Goal: Task Accomplishment & Management: Use online tool/utility

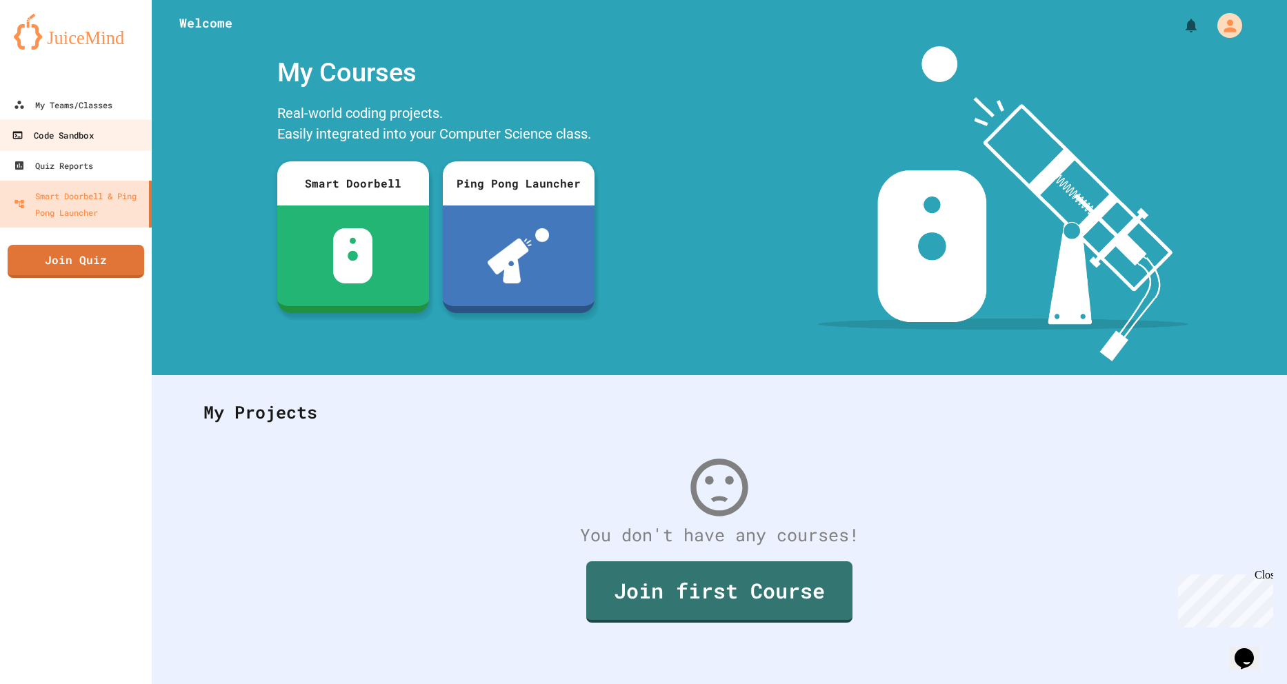
click at [69, 123] on link "Code Sandbox" at bounding box center [76, 134] width 157 height 31
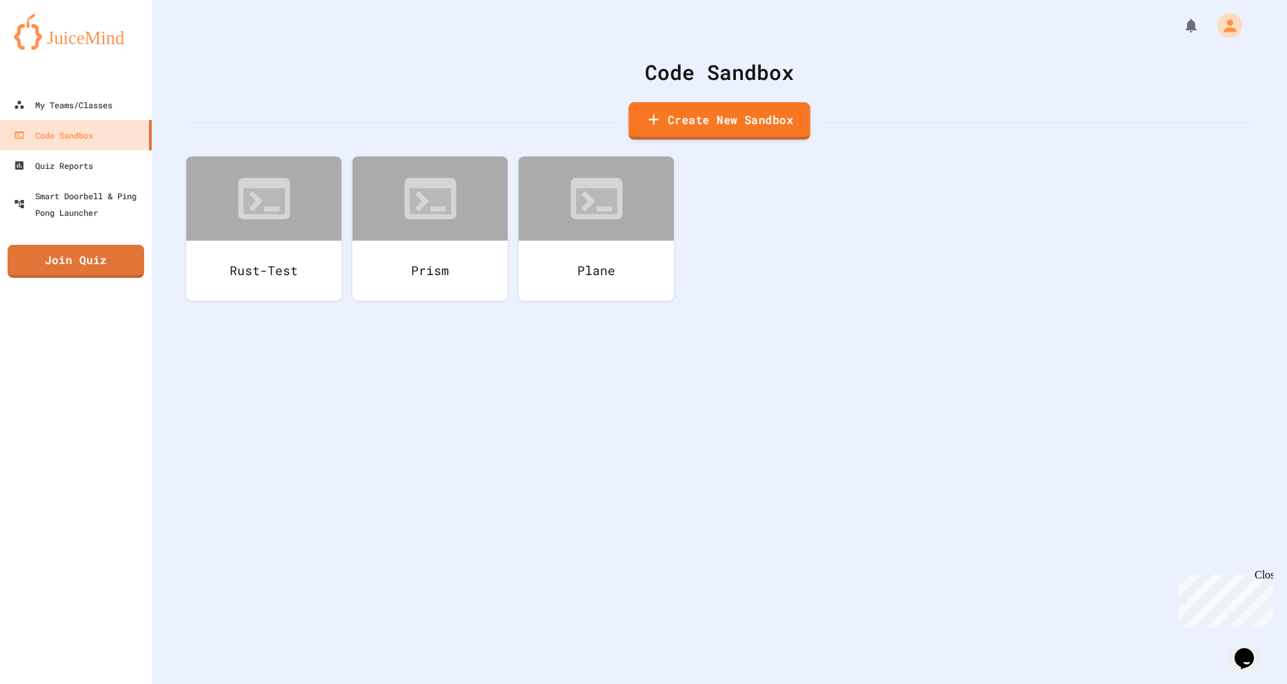
click at [752, 117] on link "Create New Sandbox" at bounding box center [718, 121] width 181 height 38
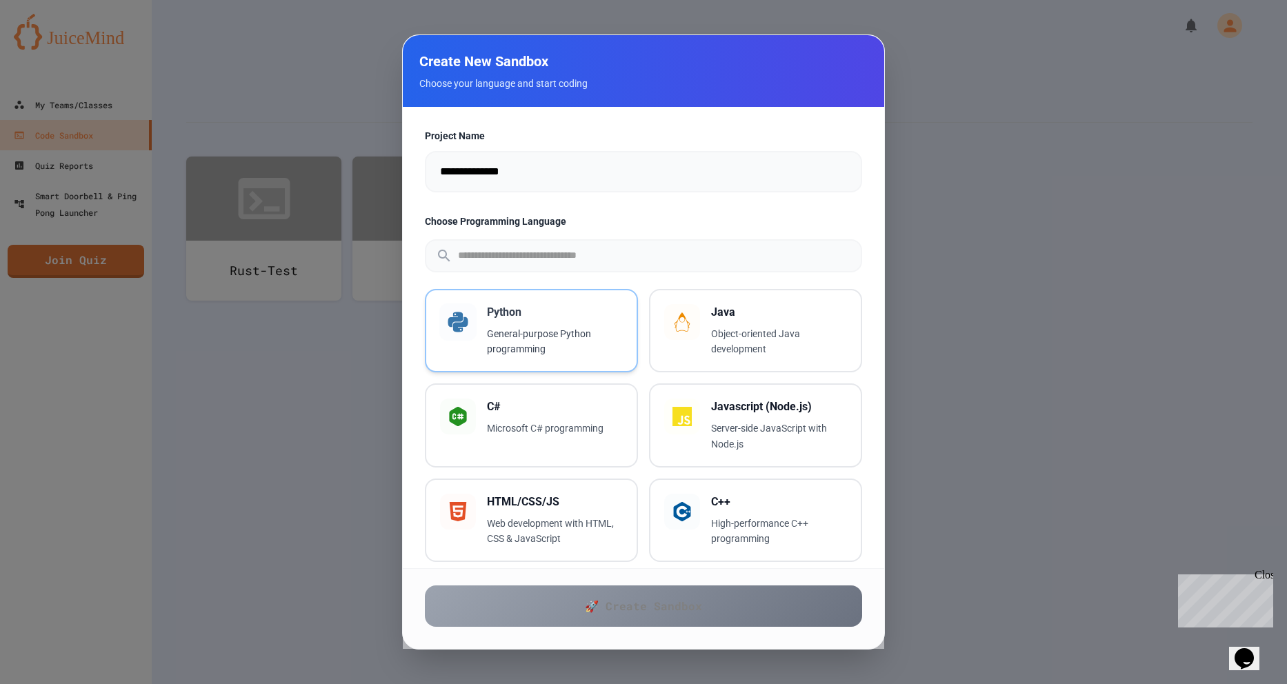
click at [551, 334] on p "General-purpose Python programming" at bounding box center [555, 342] width 136 height 32
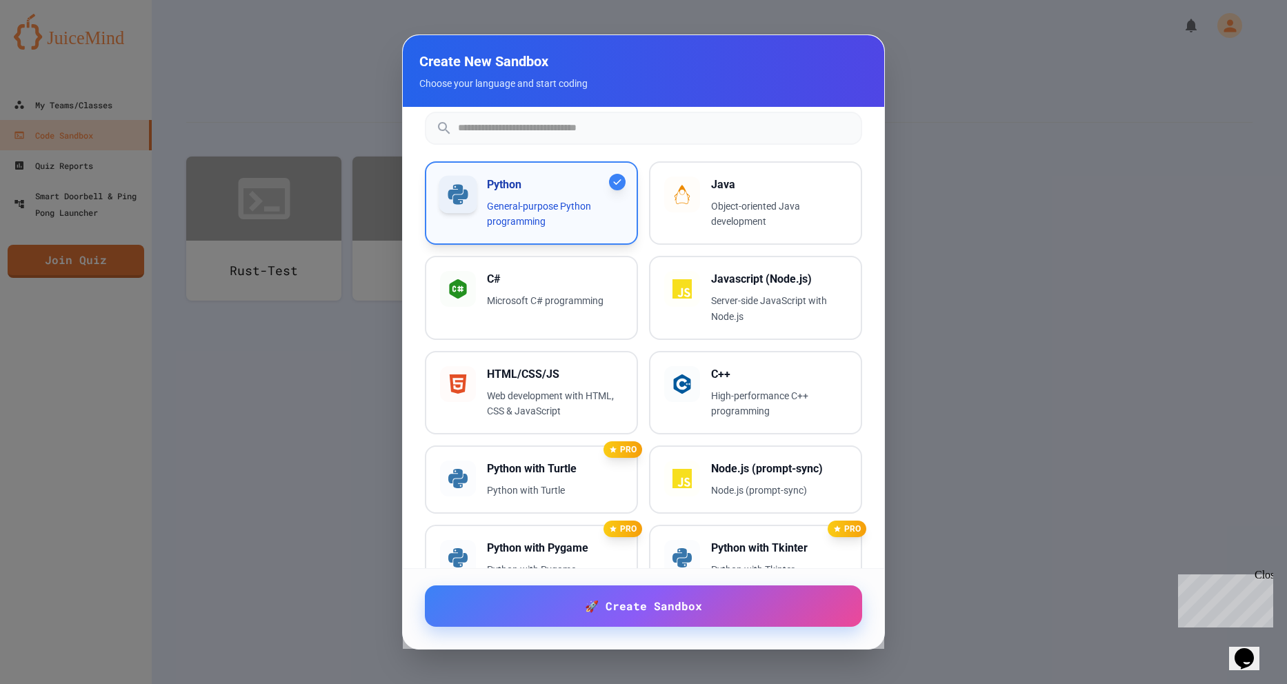
scroll to position [345, 0]
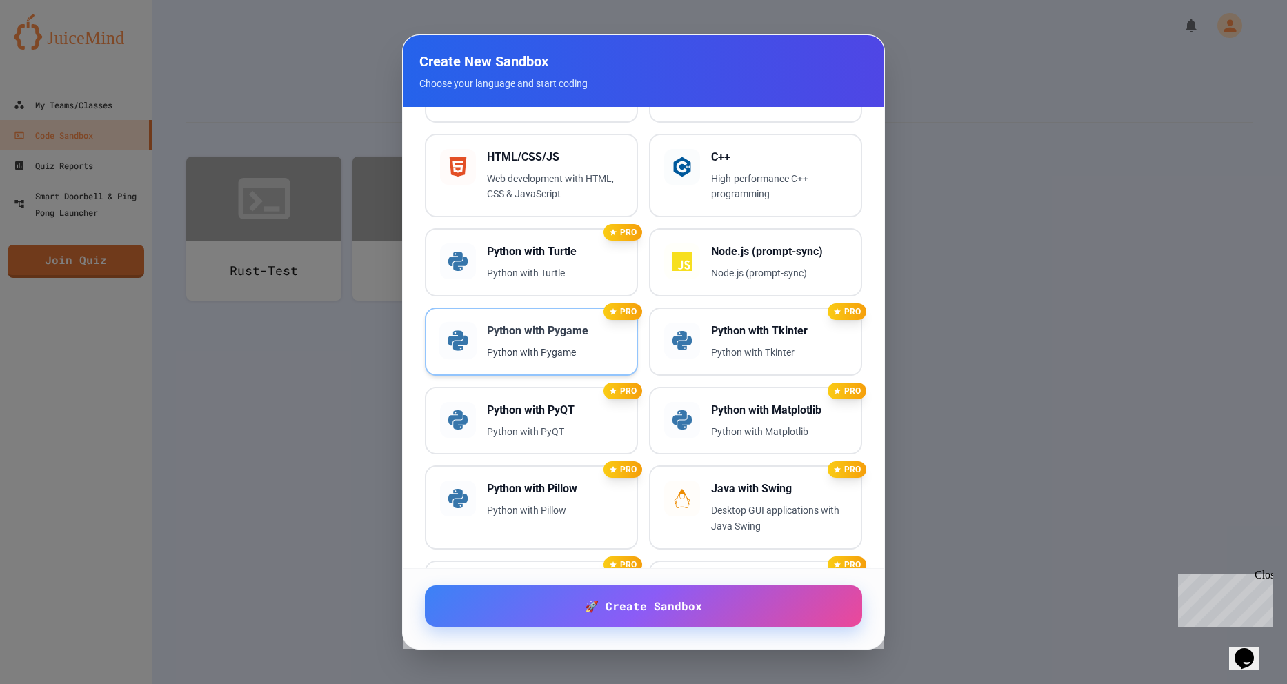
click at [518, 334] on h3 "Python with Pygame" at bounding box center [555, 331] width 136 height 17
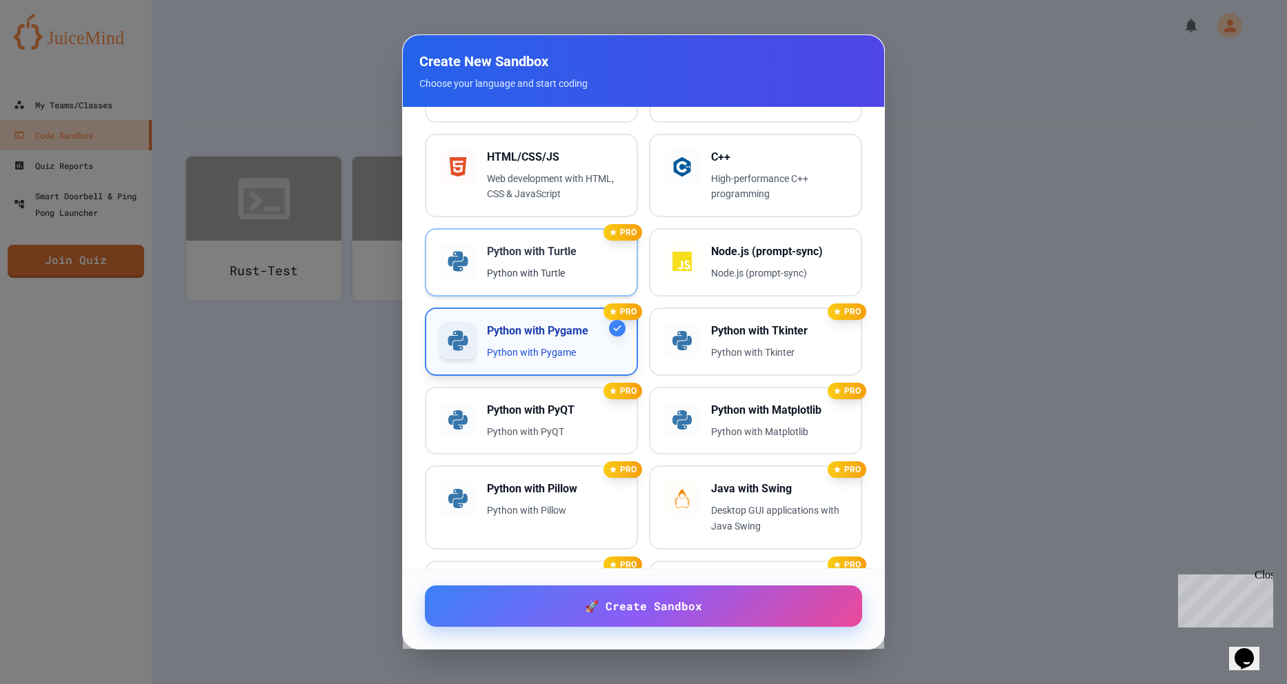
scroll to position [0, 0]
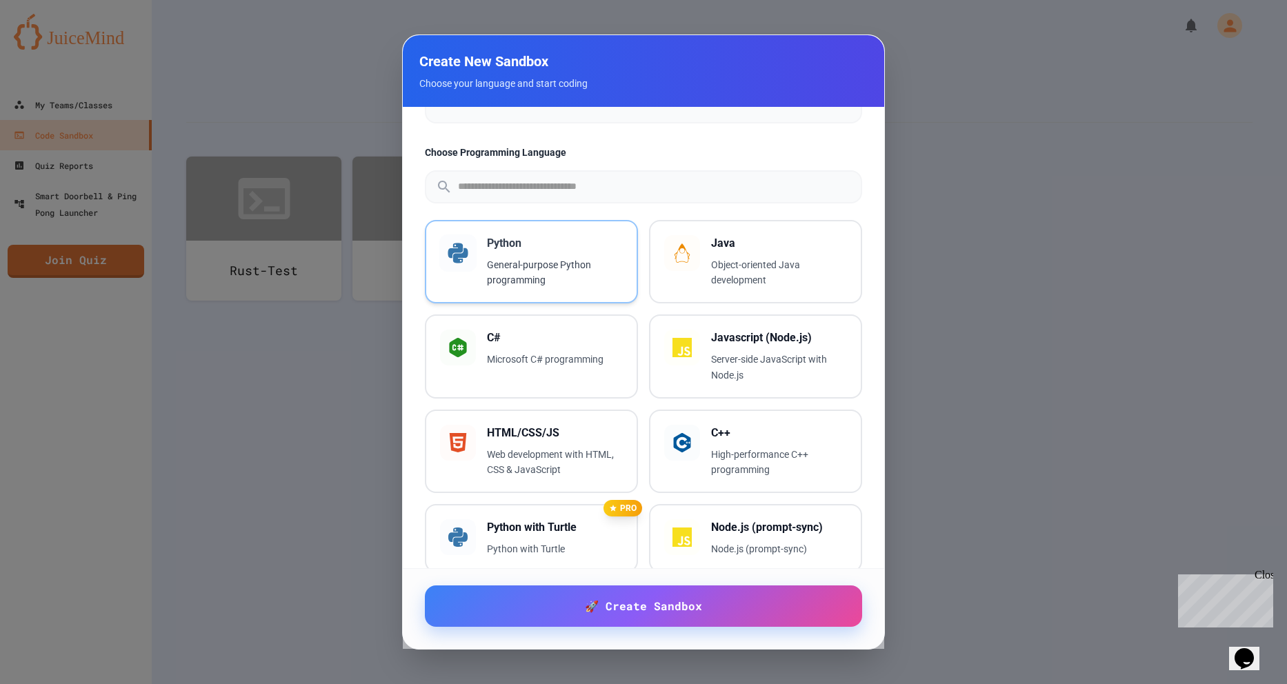
click at [544, 262] on p "General-purpose Python programming" at bounding box center [555, 273] width 136 height 32
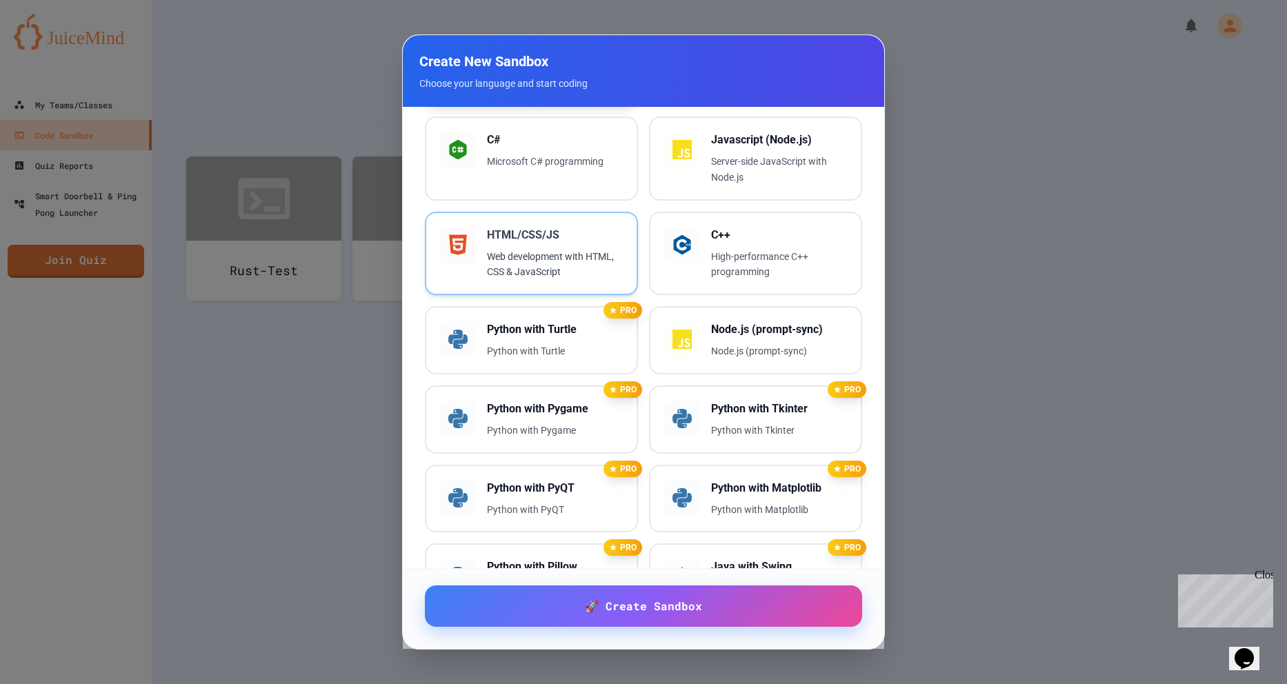
scroll to position [345, 0]
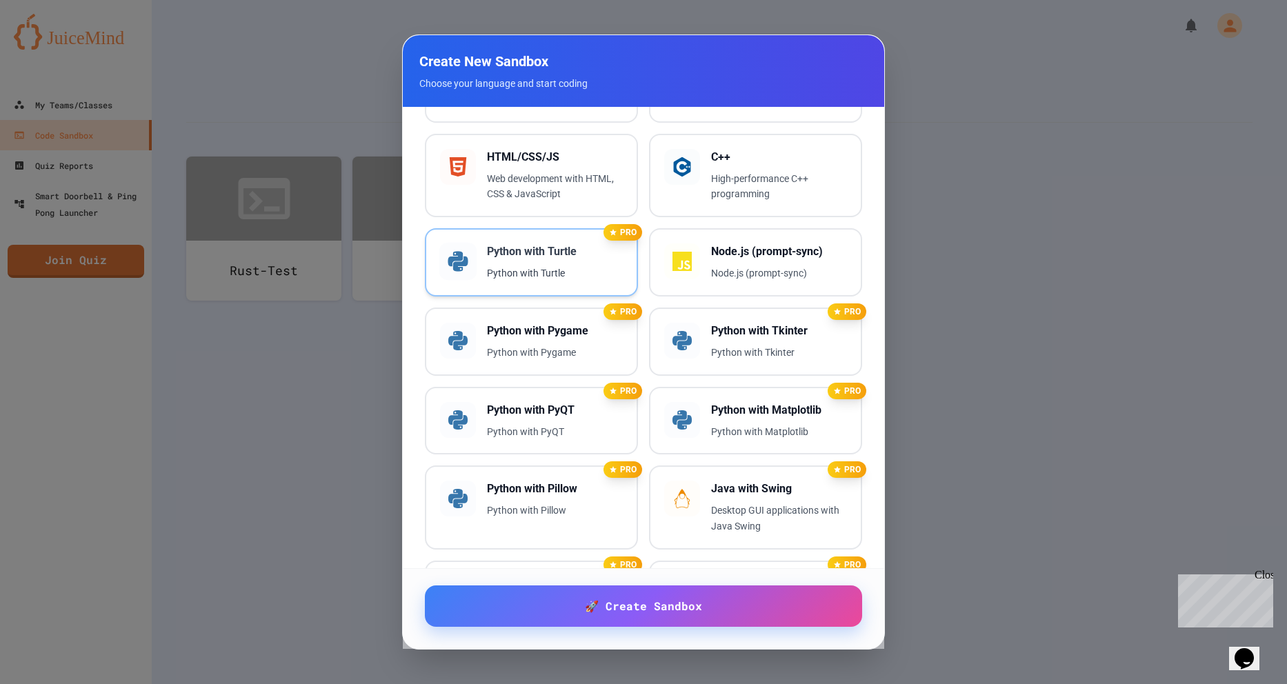
click at [534, 286] on div "PRO Python with Turtle Python with Turtle" at bounding box center [531, 262] width 213 height 68
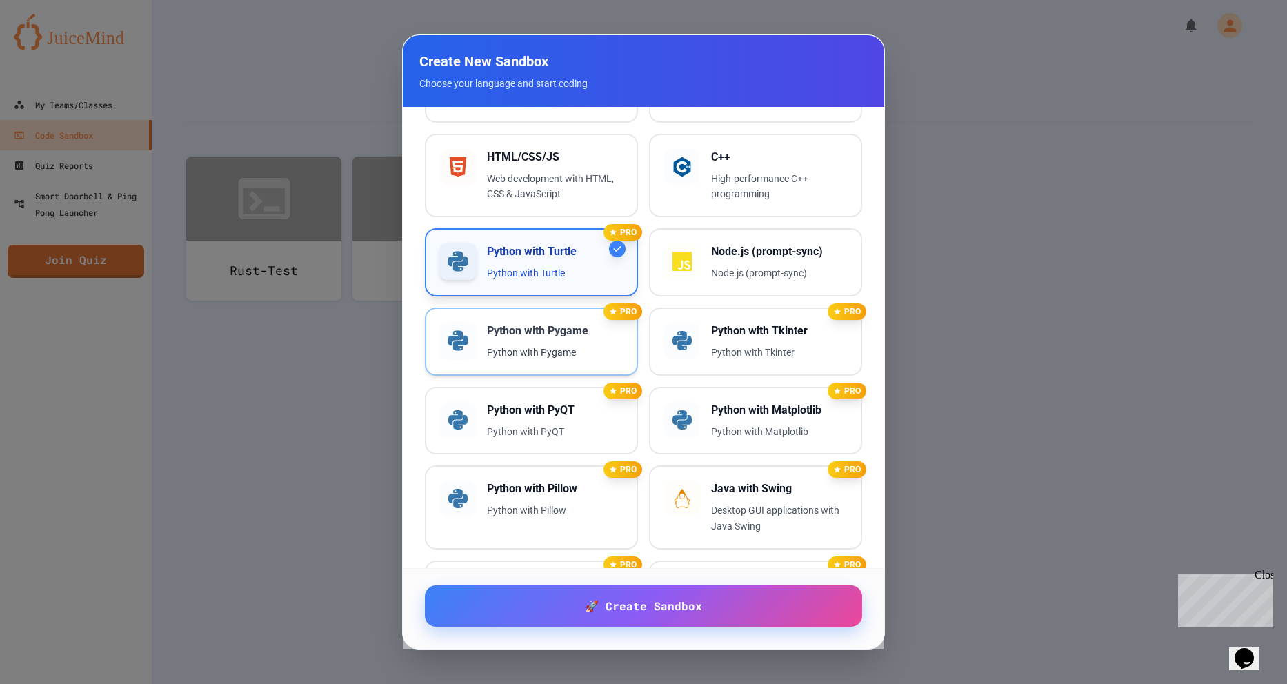
scroll to position [207, 0]
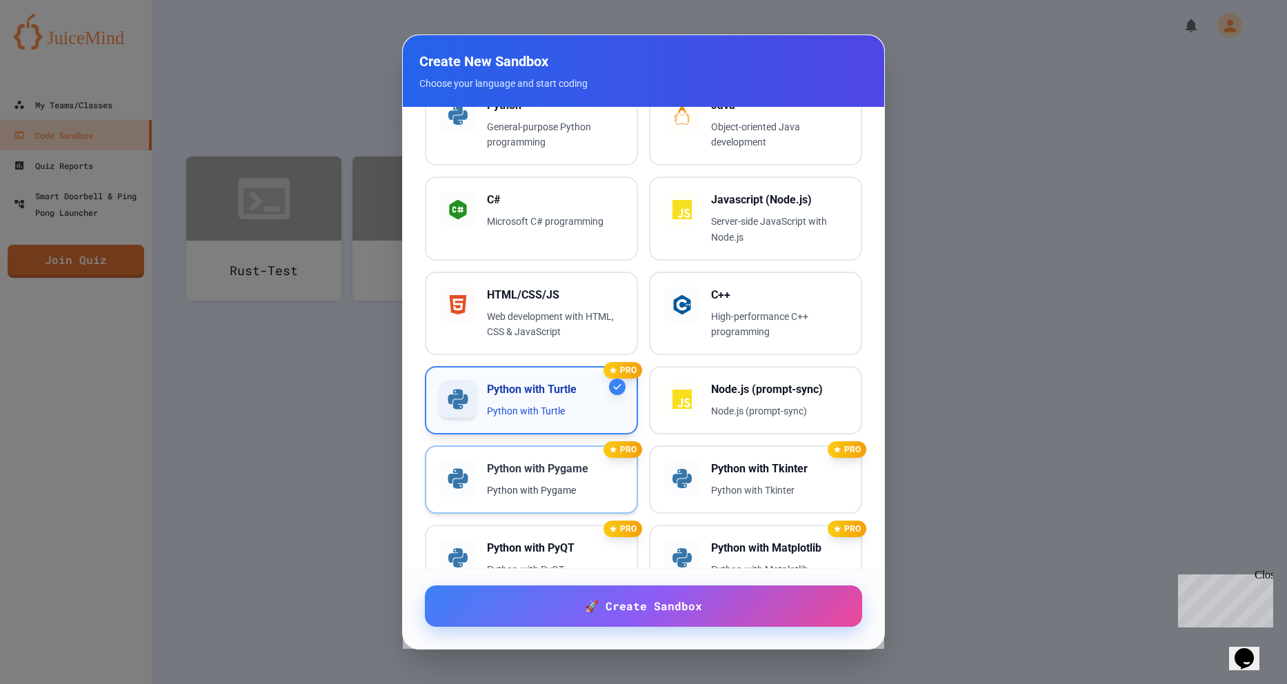
click at [564, 499] on div "PRO Python with Pygame Python with Pygame" at bounding box center [531, 479] width 213 height 68
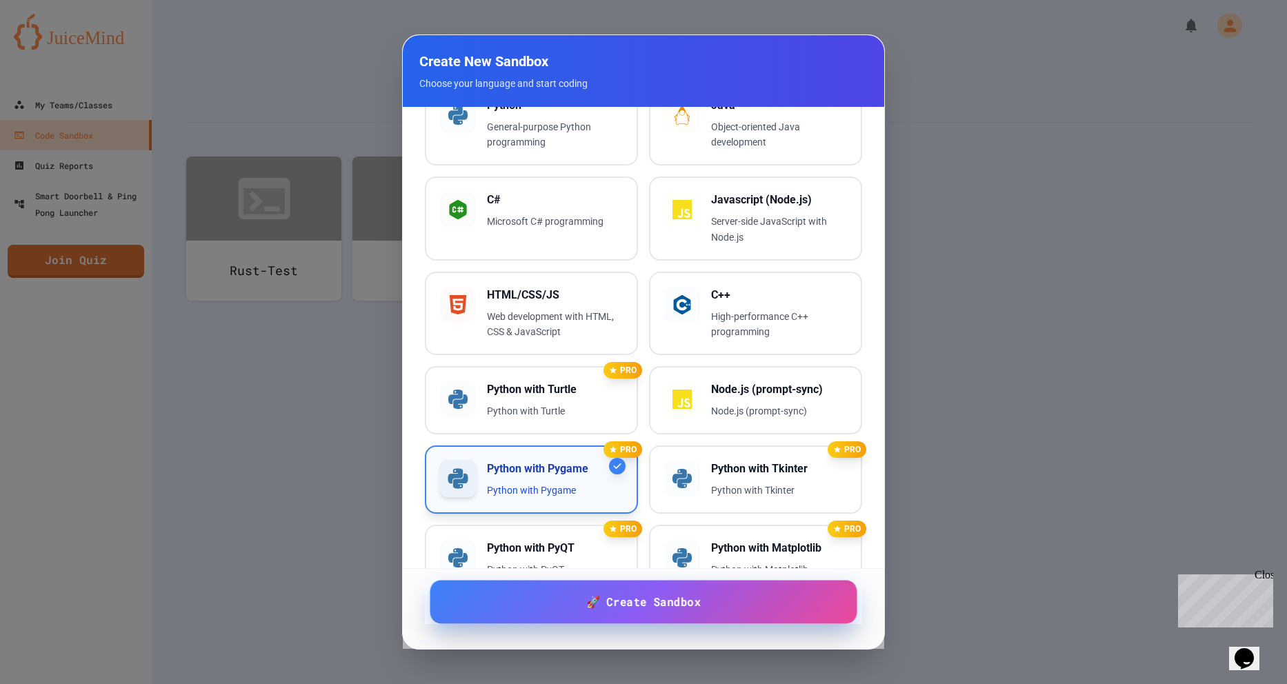
click at [597, 593] on link "🚀 Create Sandbox" at bounding box center [643, 602] width 427 height 43
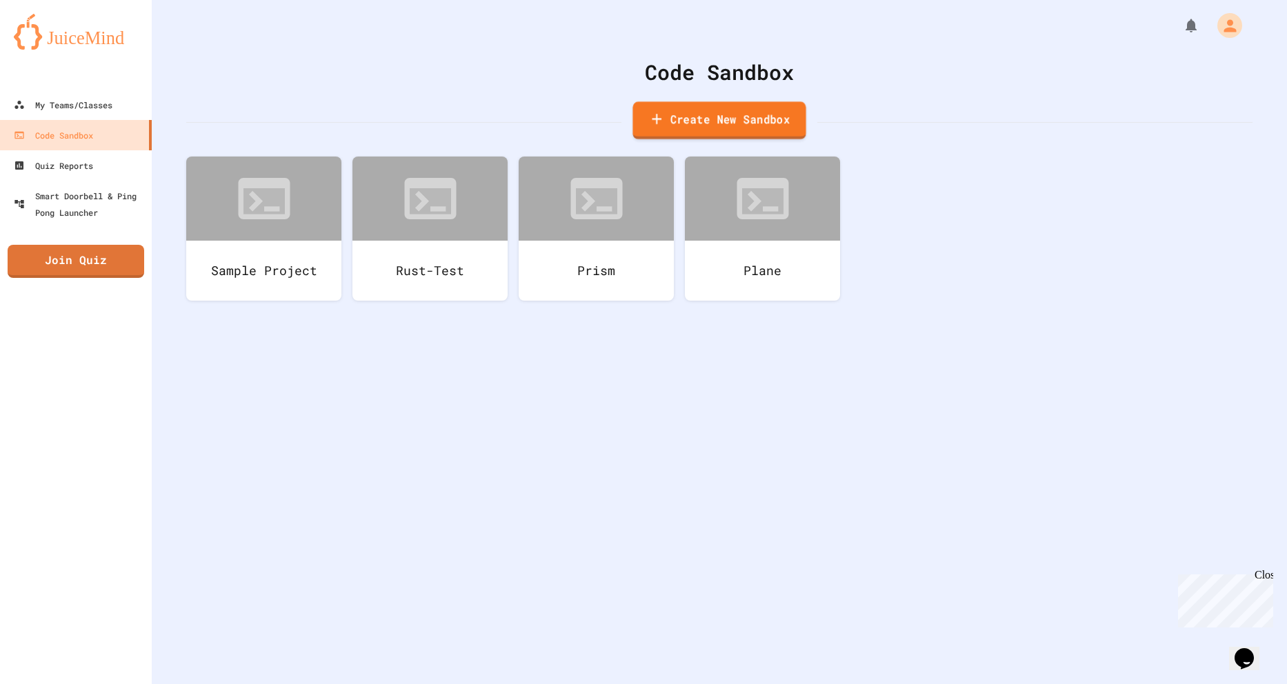
click at [774, 115] on link "Create New Sandbox" at bounding box center [718, 120] width 173 height 38
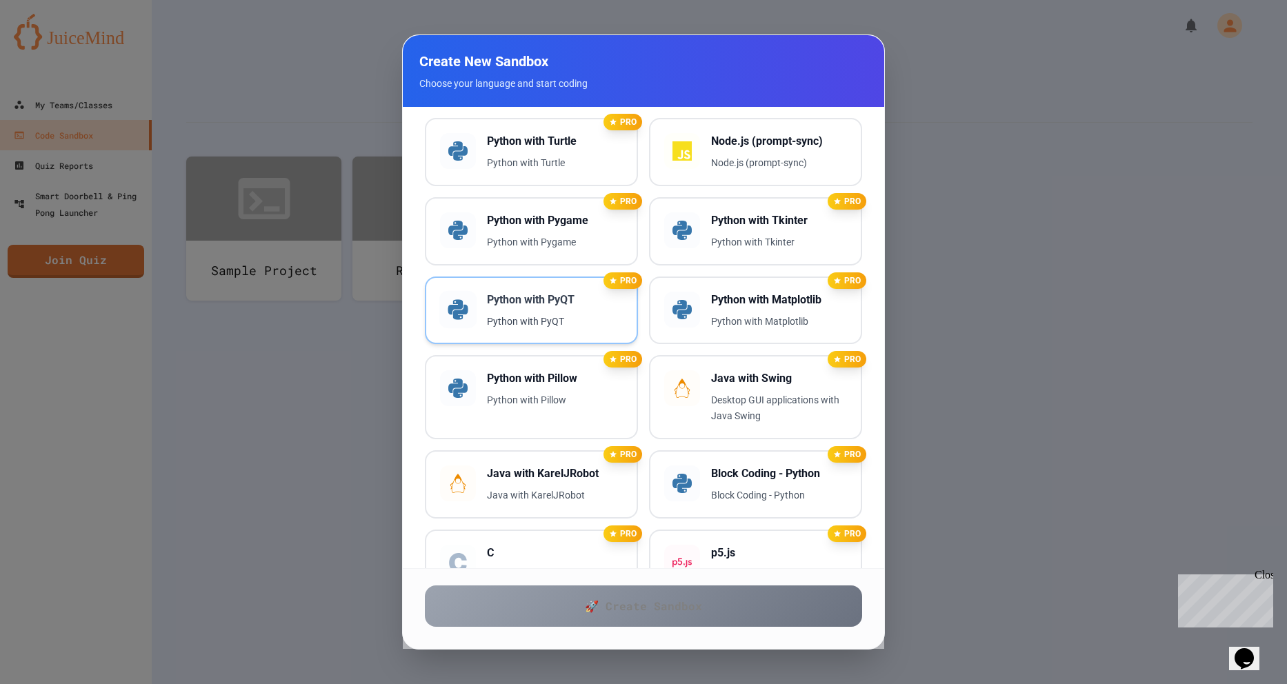
scroll to position [601, 0]
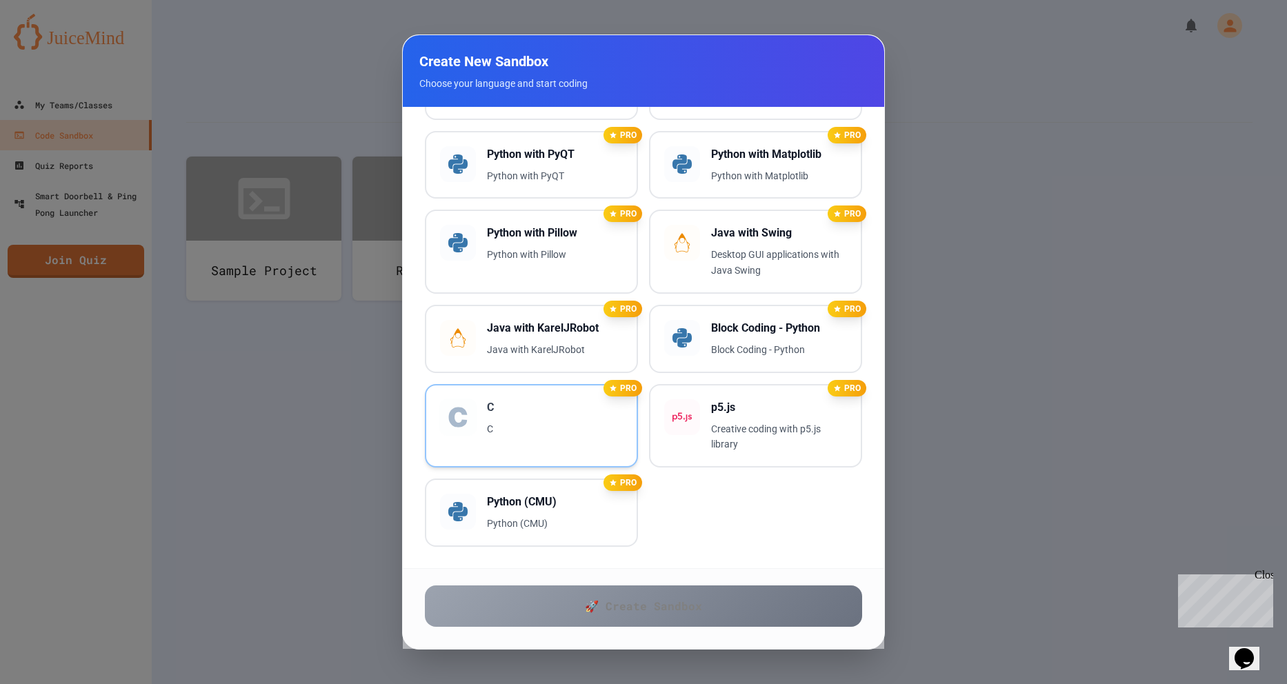
click at [539, 448] on div "PRO C C" at bounding box center [531, 426] width 213 height 84
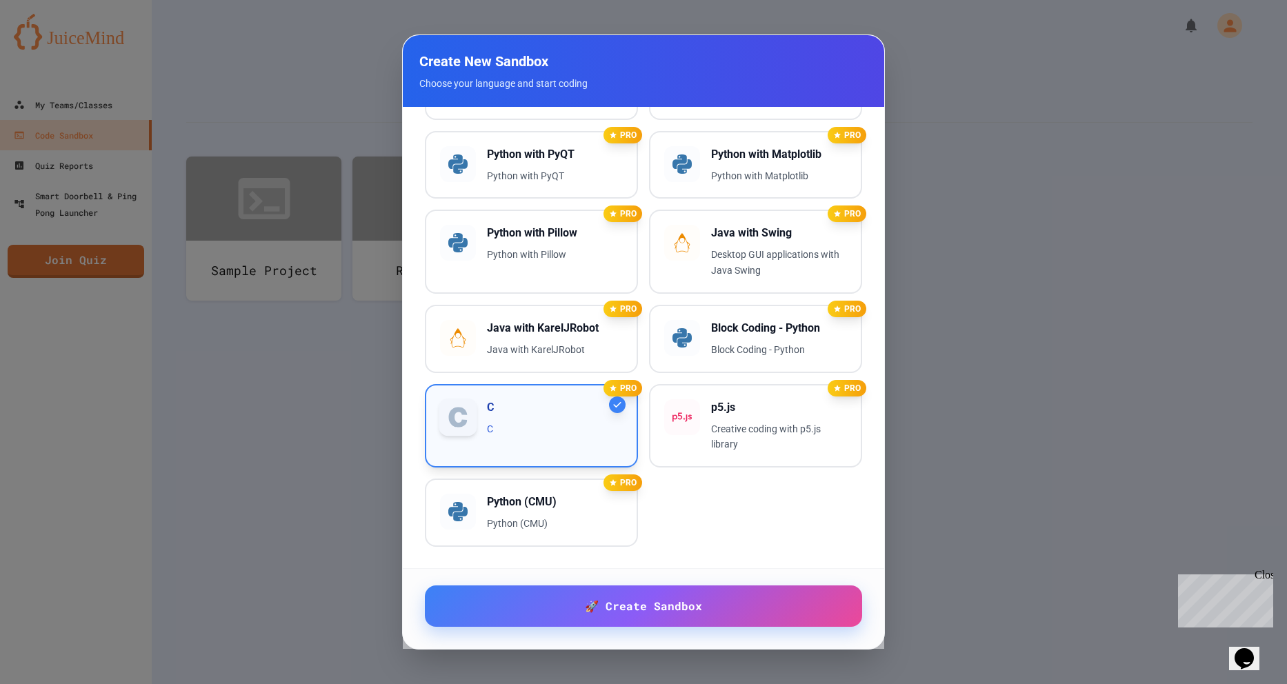
click at [188, 378] on div at bounding box center [643, 342] width 1287 height 684
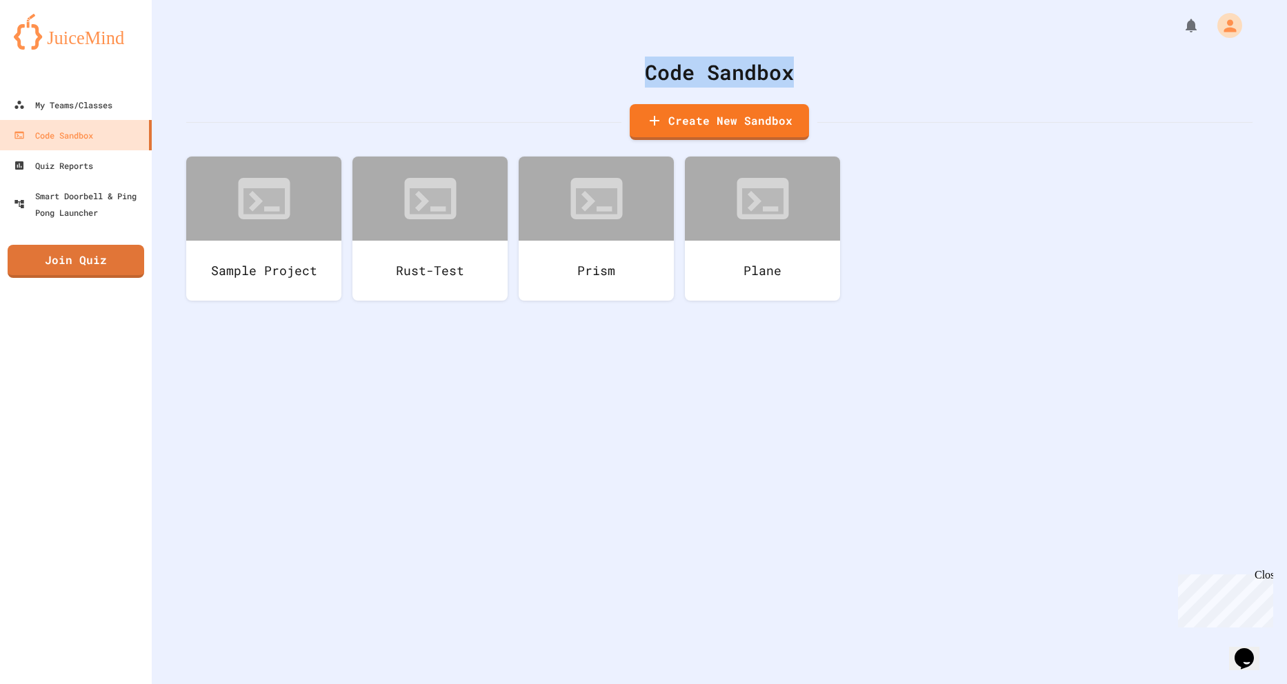
drag, startPoint x: 1211, startPoint y: 43, endPoint x: 1222, endPoint y: 30, distance: 16.6
click at [1222, 30] on div "Code Sandbox Create New Sandbox Sample Project Rust-Test Prism Plane" at bounding box center [719, 342] width 1135 height 684
click at [1223, 30] on icon "My Account" at bounding box center [1230, 25] width 15 height 15
click at [1193, 683] on div at bounding box center [643, 684] width 1287 height 0
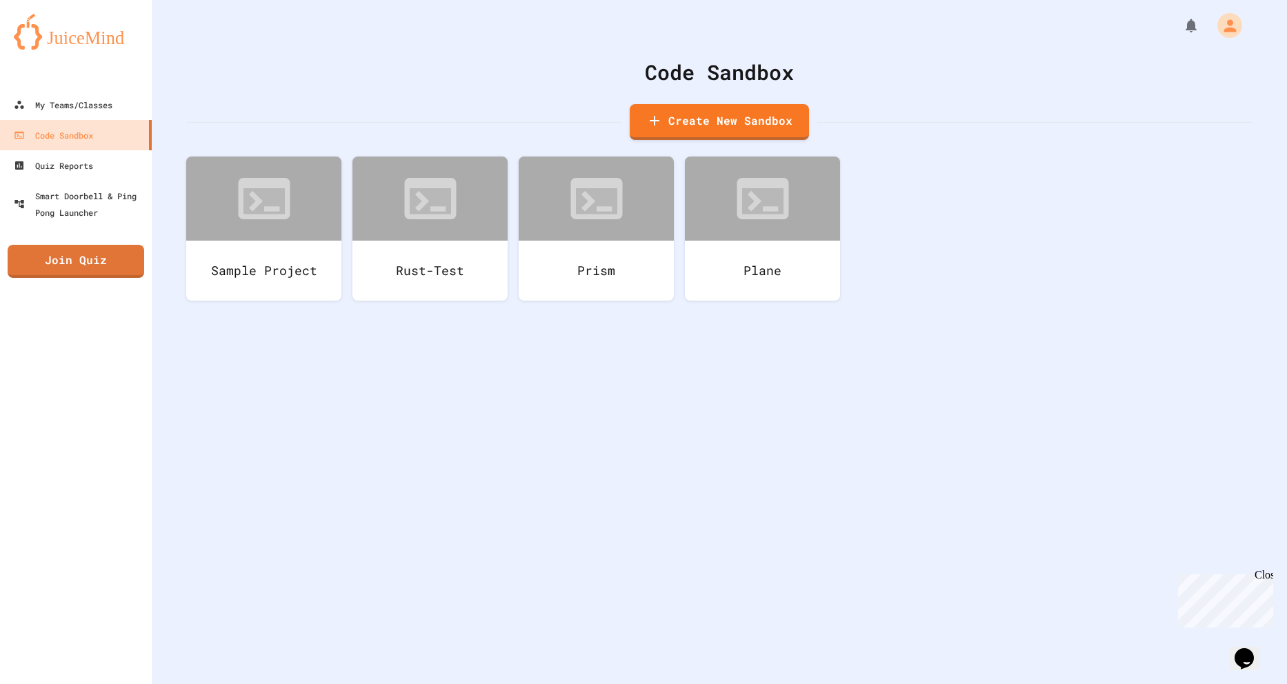
click at [1185, 24] on icon "My Notifications" at bounding box center [1190, 26] width 11 height 14
click at [1183, 683] on div at bounding box center [643, 684] width 1287 height 0
click at [74, 201] on div "Smart Doorbell & Ping Pong Launcher" at bounding box center [80, 204] width 137 height 34
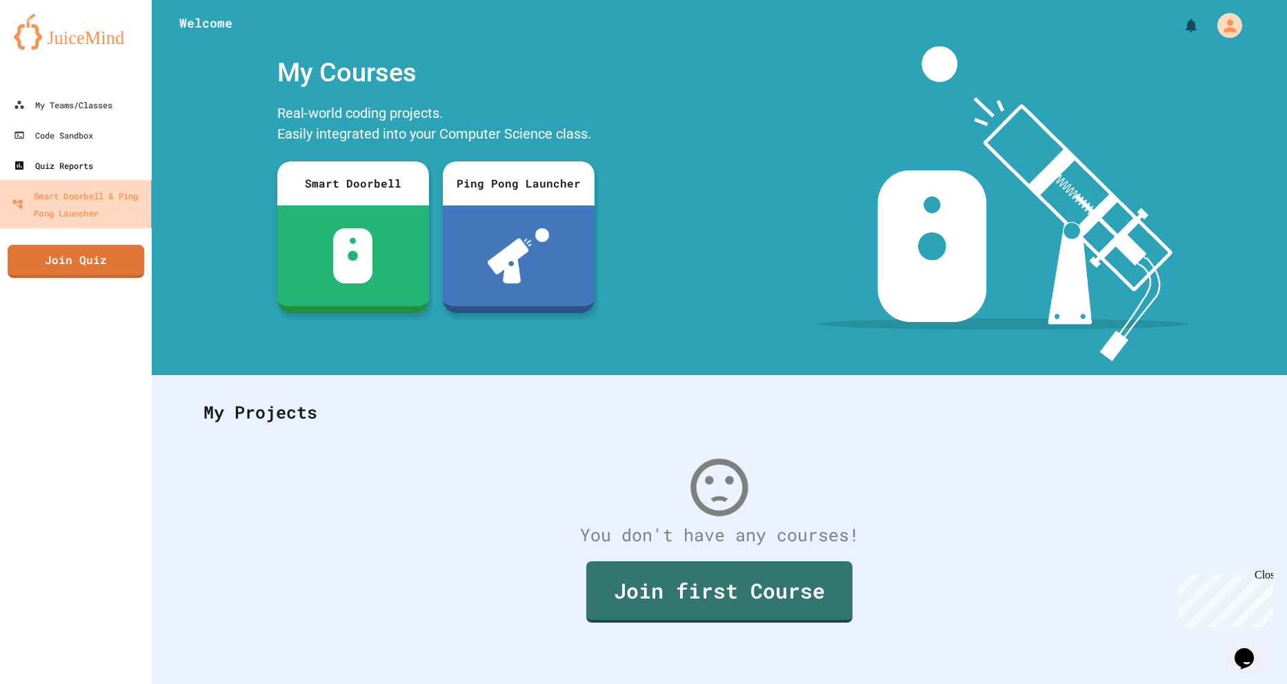
click at [76, 172] on div "Quiz Reports" at bounding box center [53, 165] width 79 height 17
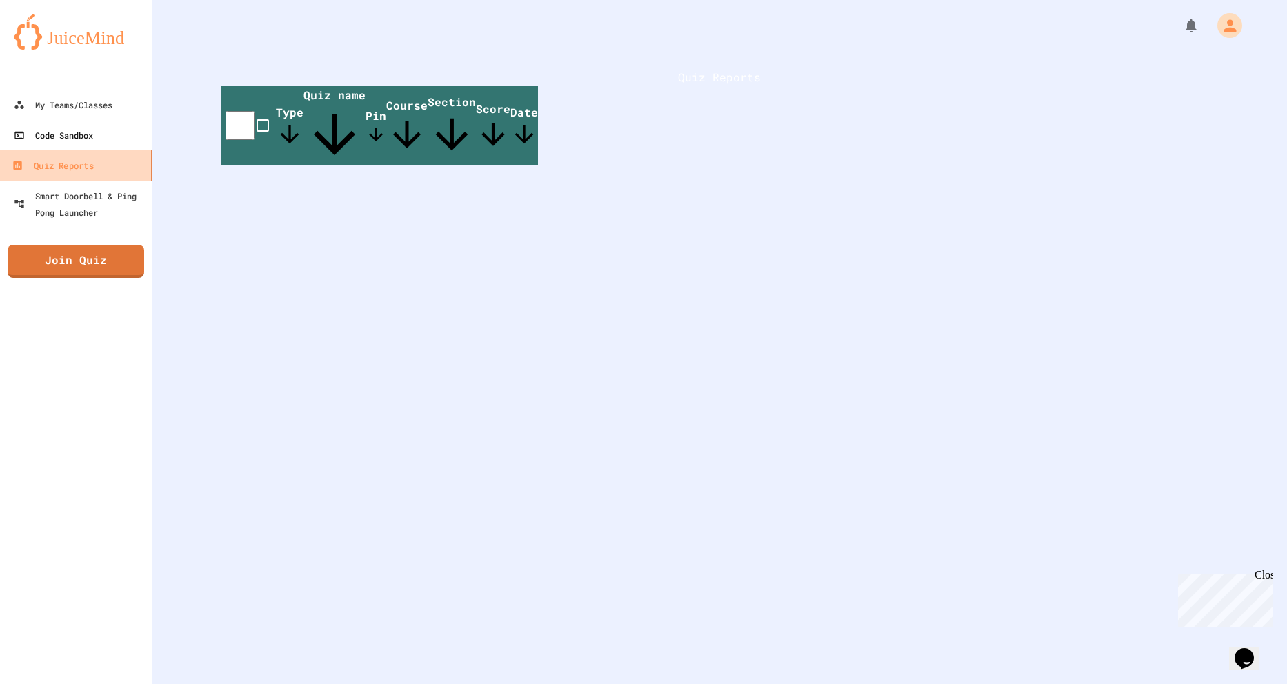
click at [71, 136] on div "Code Sandbox" at bounding box center [53, 135] width 79 height 17
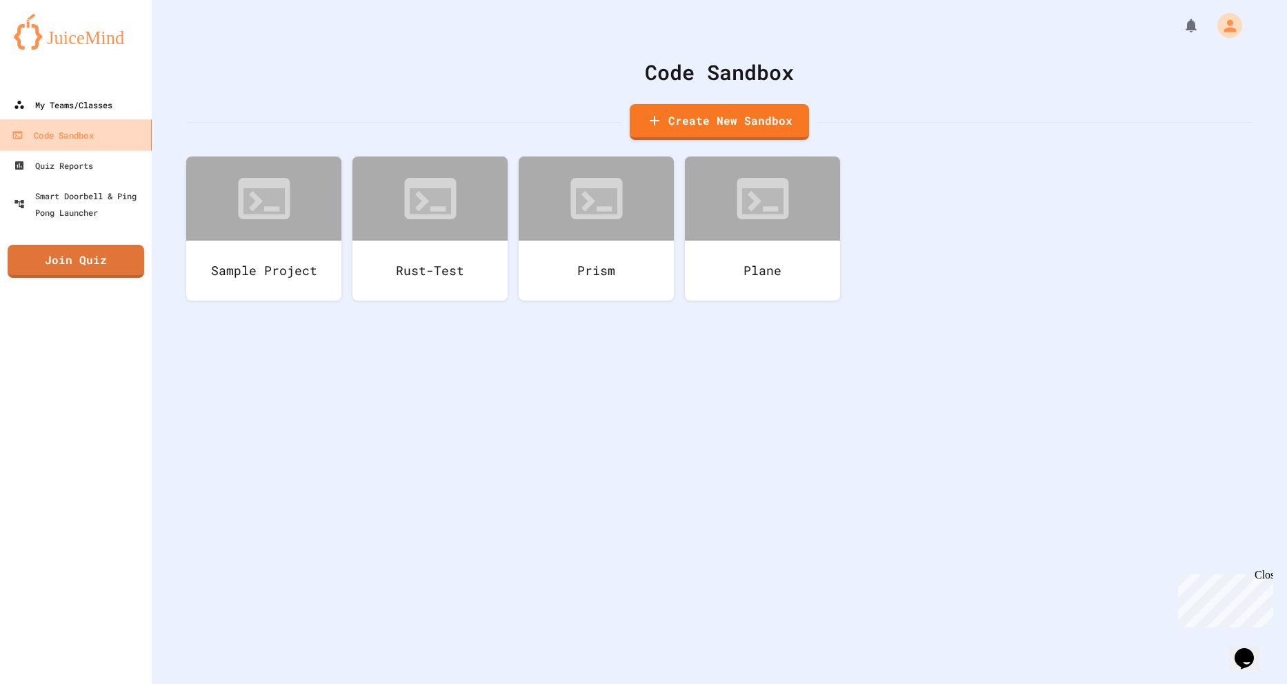
click at [72, 110] on div "My Teams/Classes" at bounding box center [63, 105] width 99 height 17
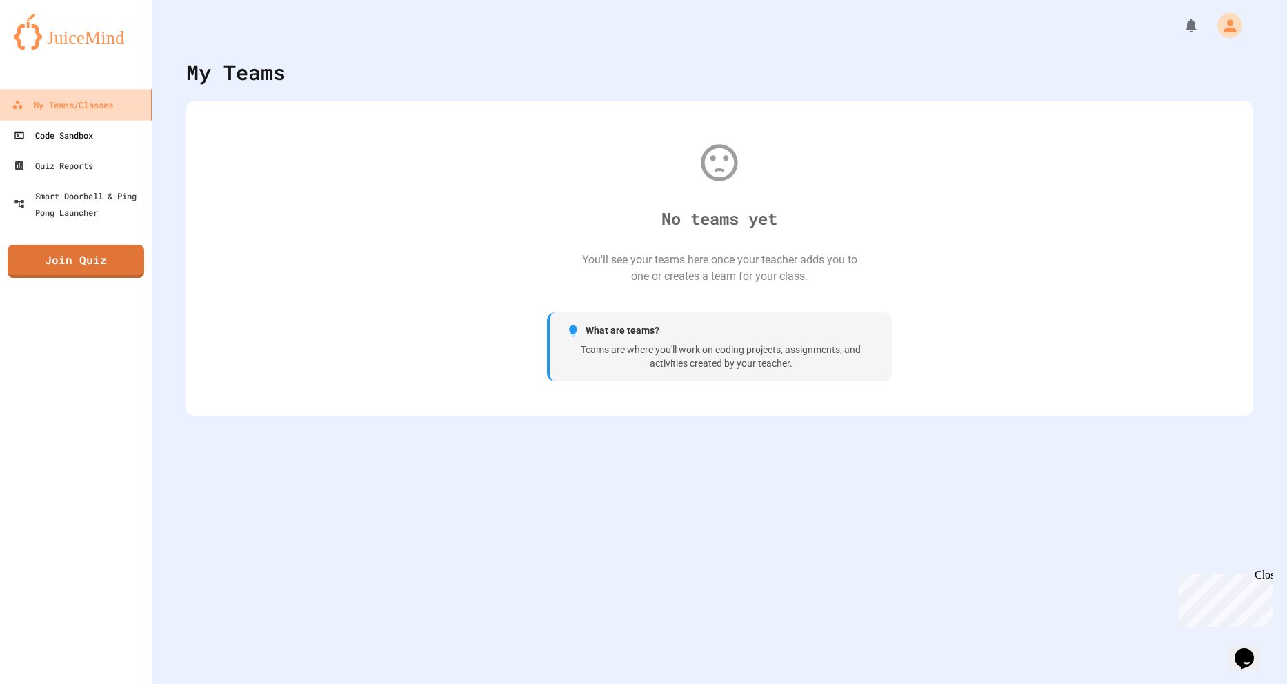
click at [76, 131] on div "Code Sandbox" at bounding box center [53, 135] width 79 height 17
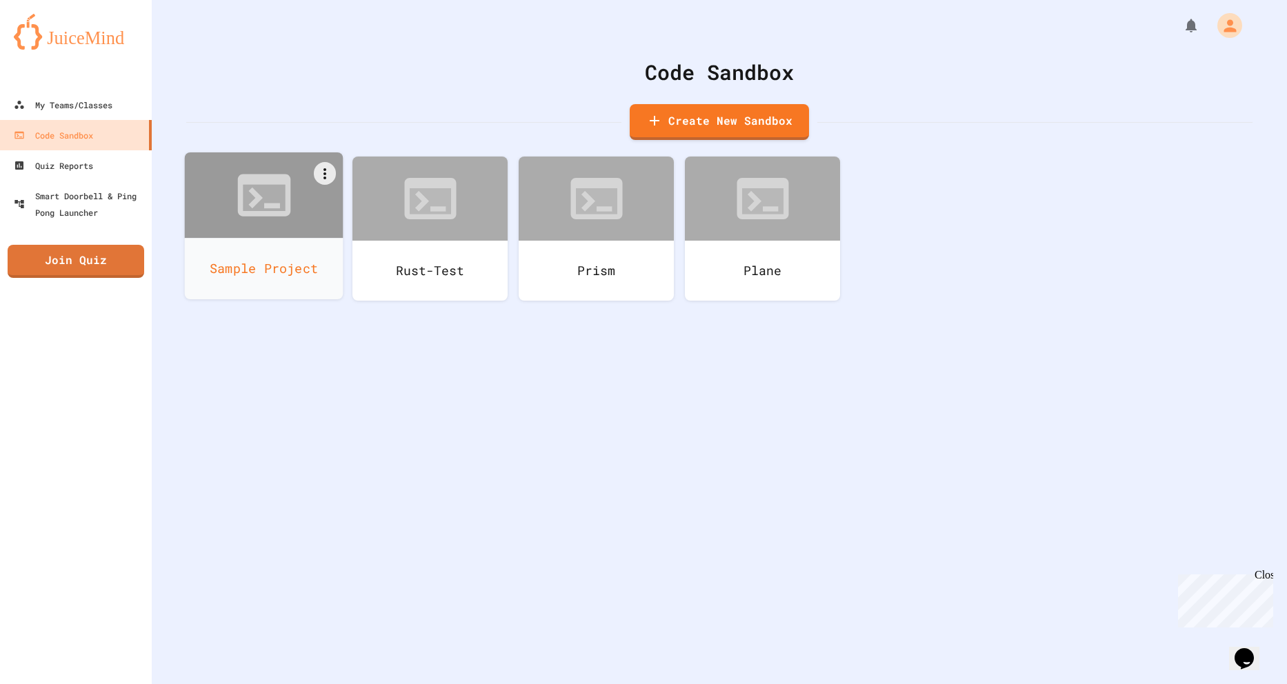
click at [263, 239] on div "Sample Project" at bounding box center [264, 268] width 159 height 61
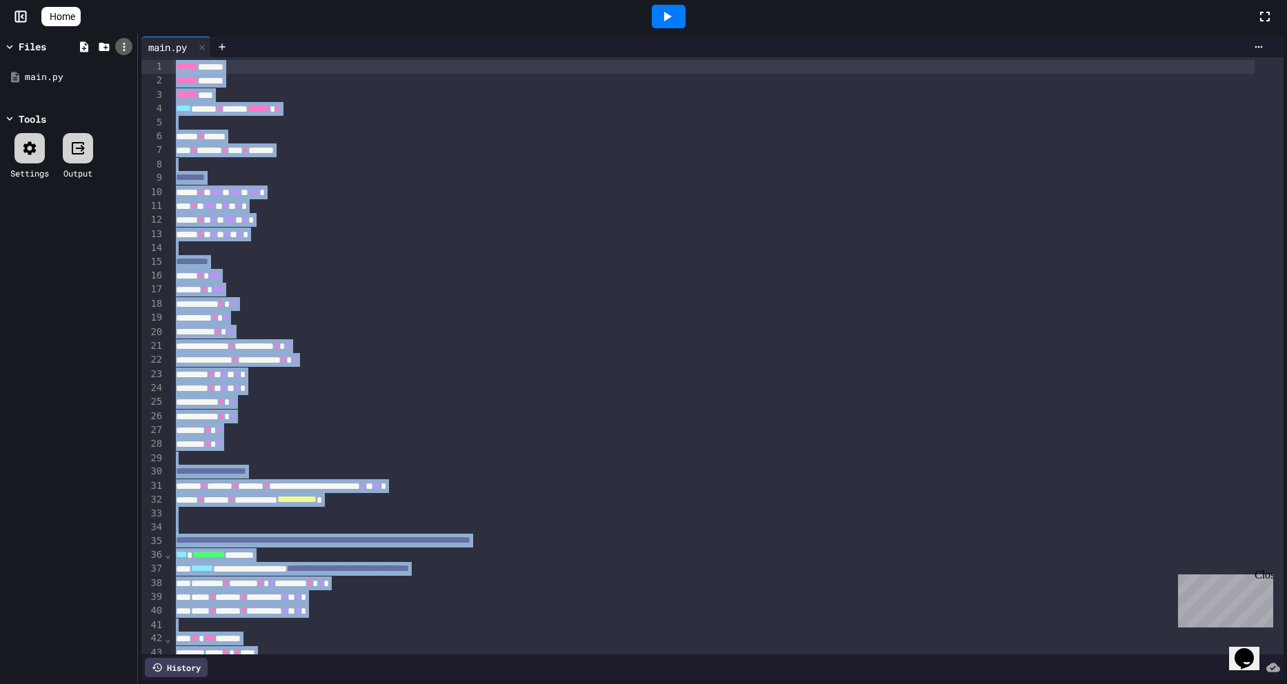
drag, startPoint x: 314, startPoint y: 607, endPoint x: 130, endPoint y: 45, distance: 591.8
click at [130, 45] on div "**********" at bounding box center [643, 358] width 1287 height 651
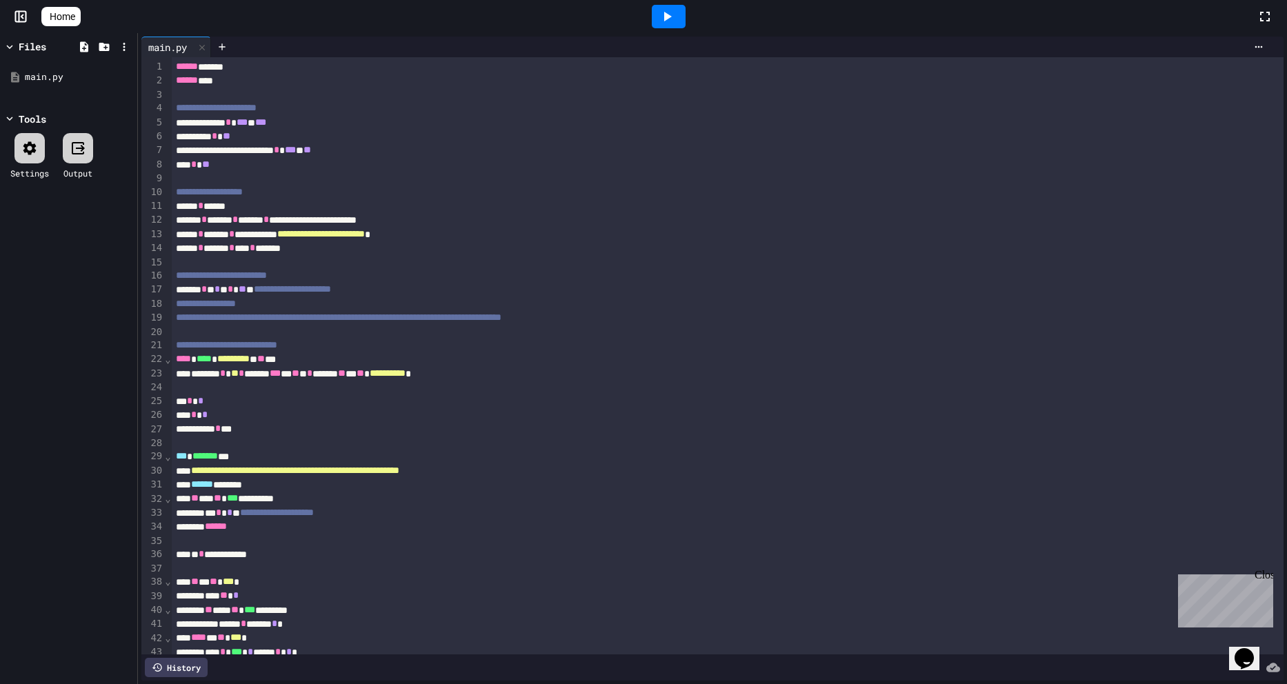
click at [682, 26] on div at bounding box center [669, 16] width 34 height 23
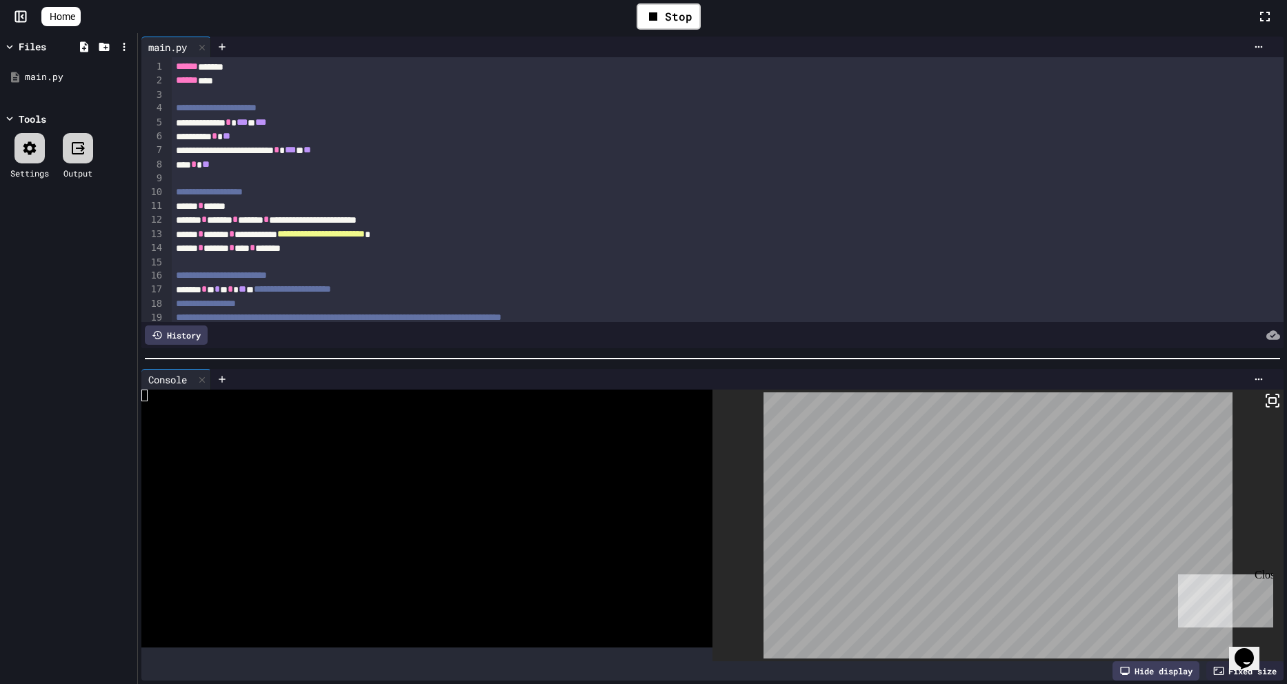
click at [645, 11] on div "Stop" at bounding box center [668, 16] width 64 height 26
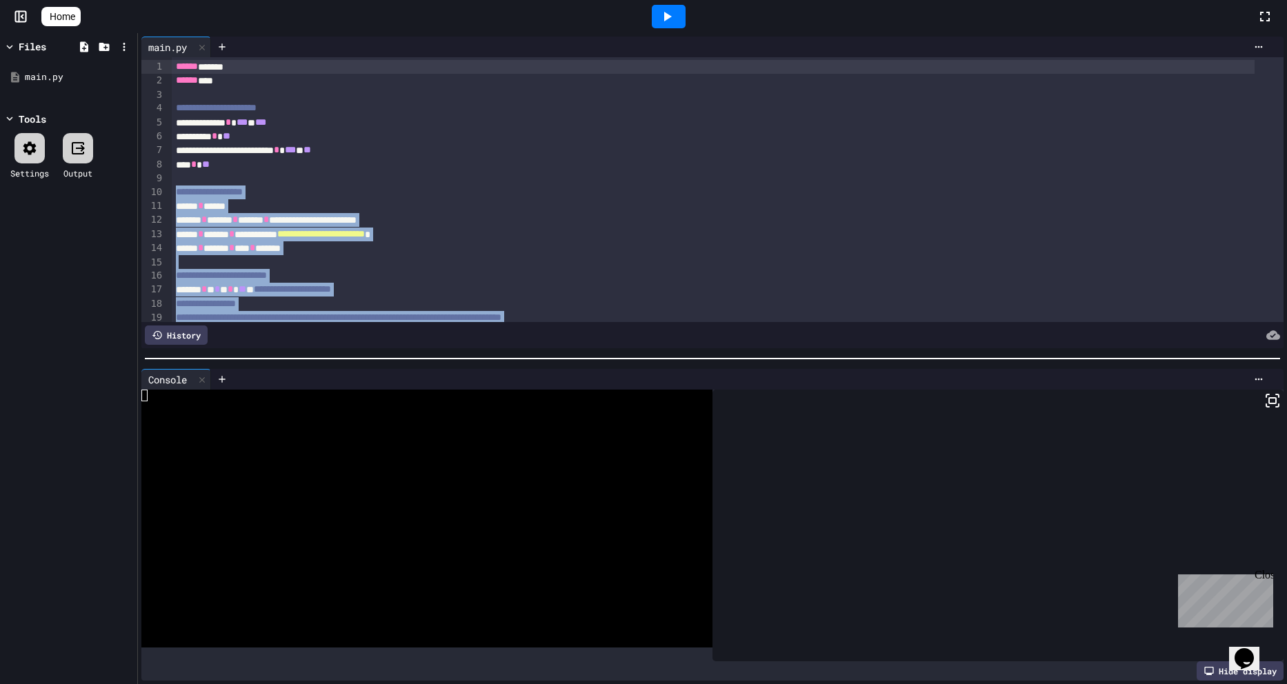
drag, startPoint x: 350, startPoint y: 296, endPoint x: 166, endPoint y: -59, distance: 399.7
click at [166, 0] on html "**********" at bounding box center [643, 342] width 1287 height 684
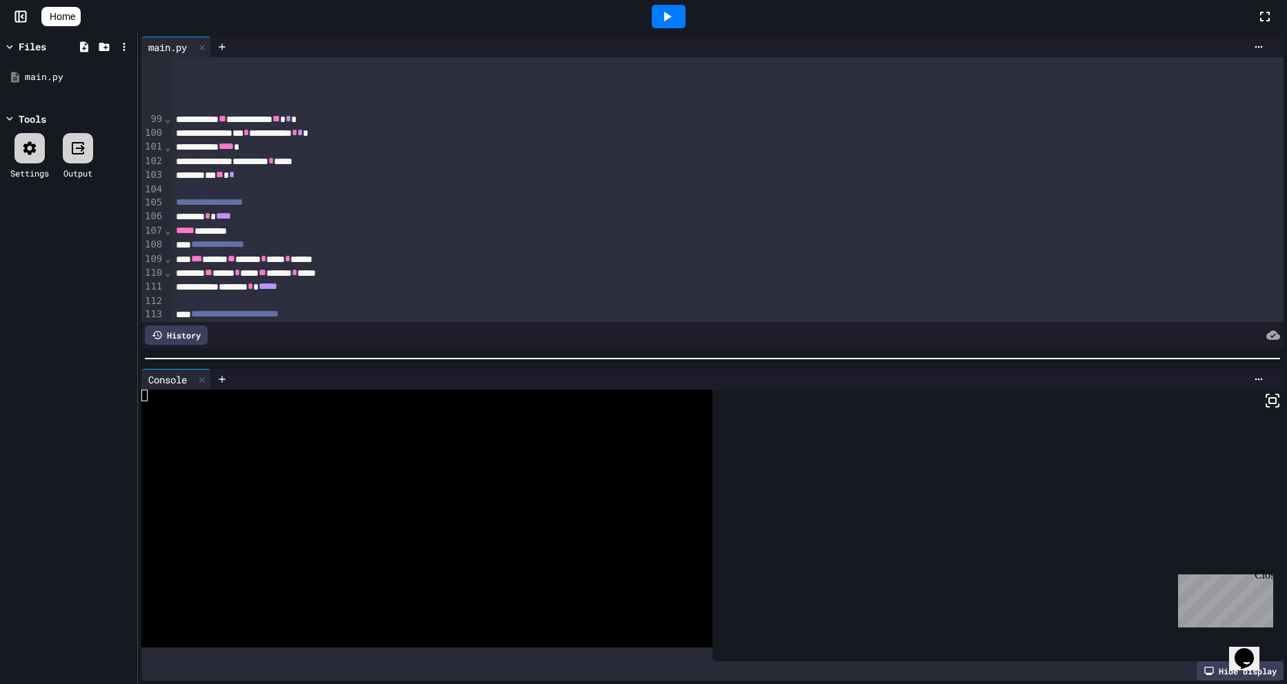
scroll to position [1069, 0]
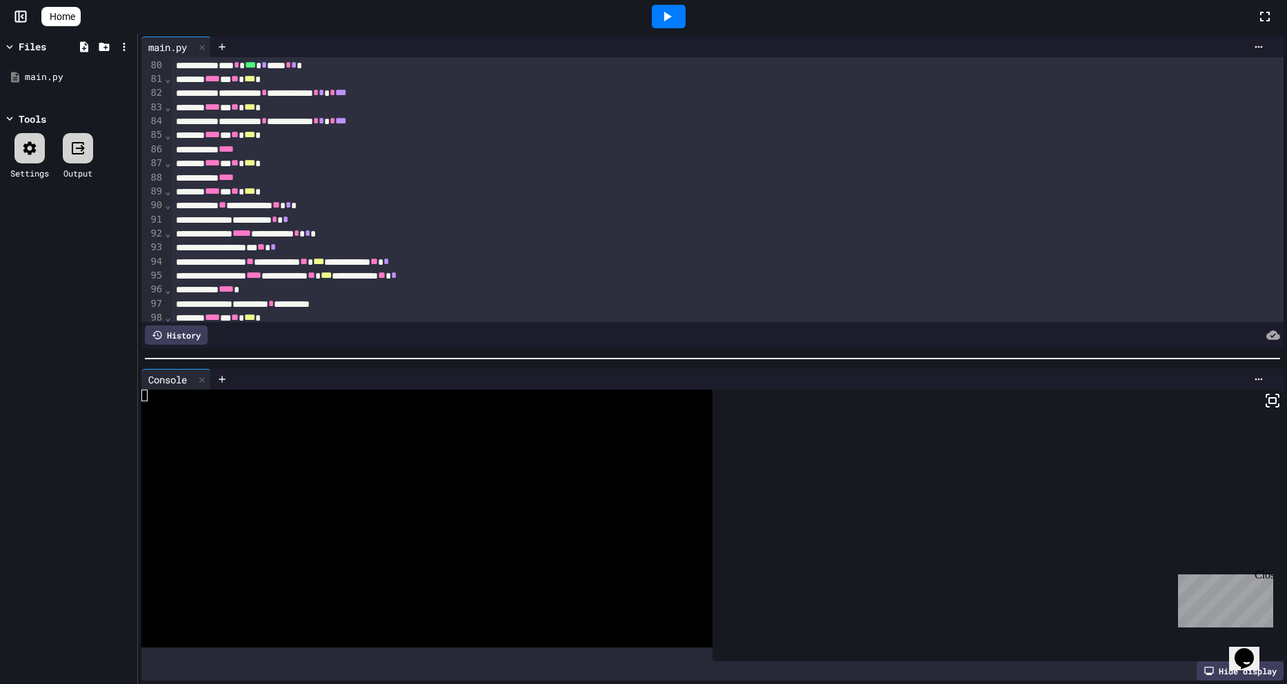
click at [667, 14] on icon at bounding box center [666, 16] width 17 height 17
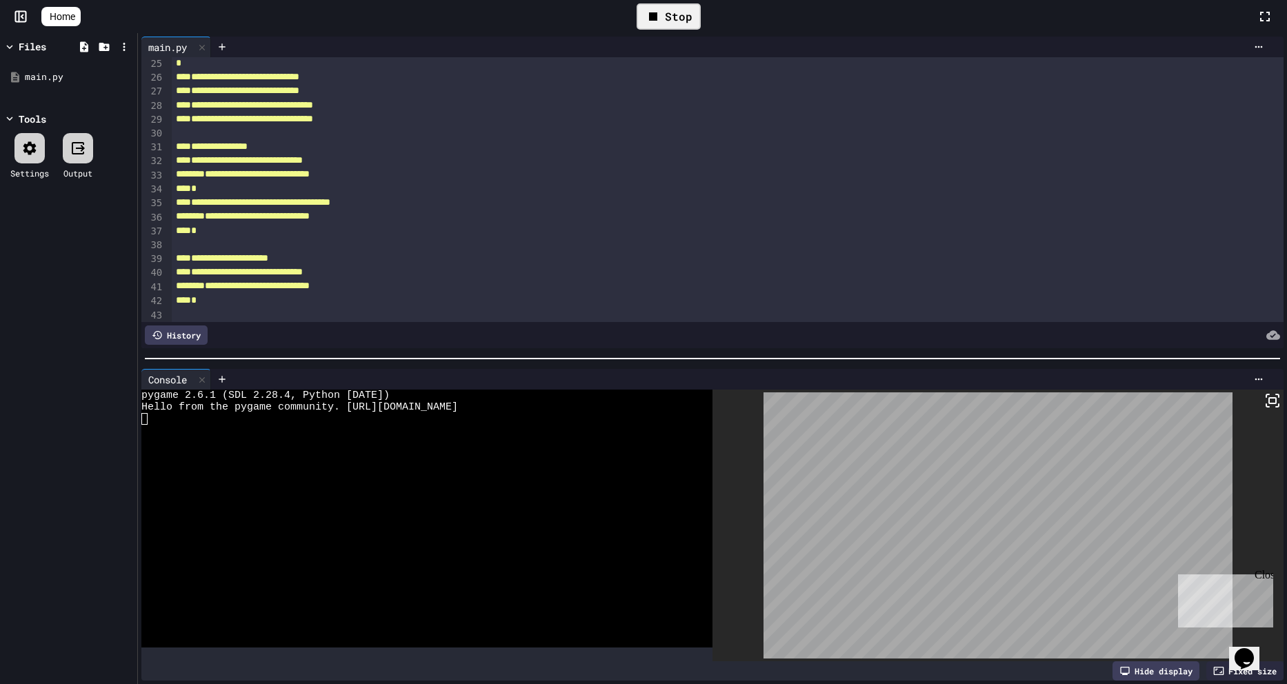
scroll to position [1, 0]
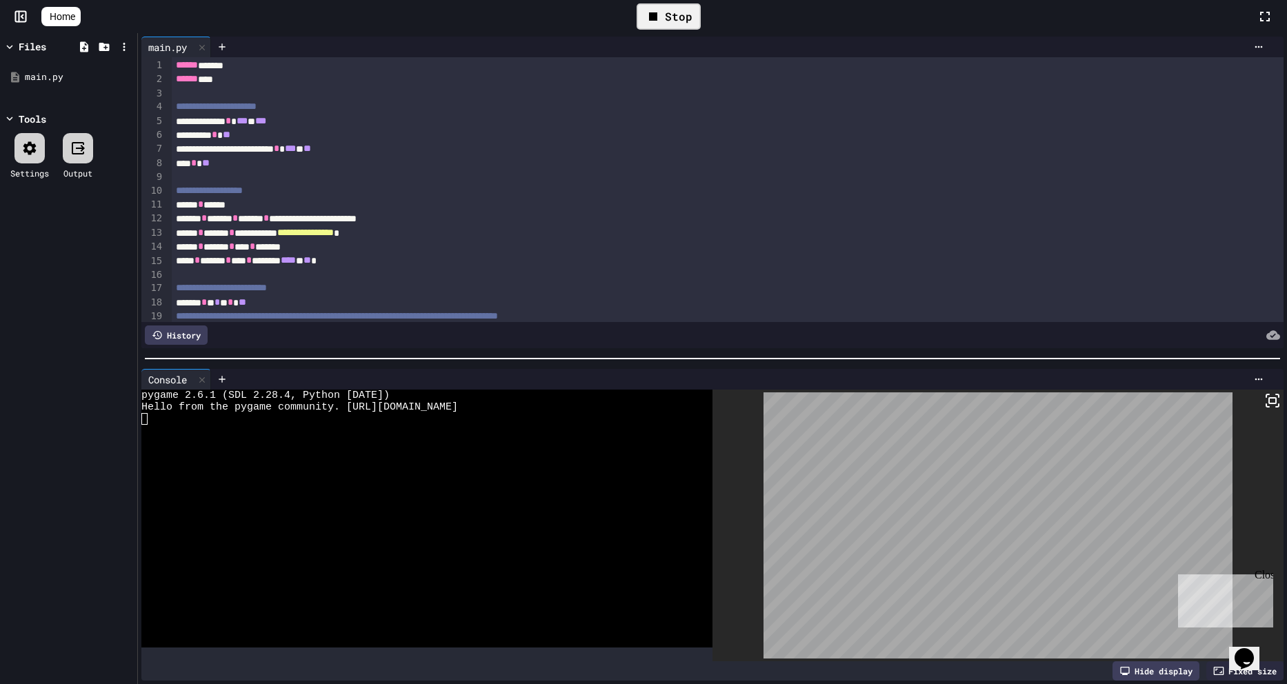
click at [1265, 401] on icon at bounding box center [1272, 400] width 17 height 17
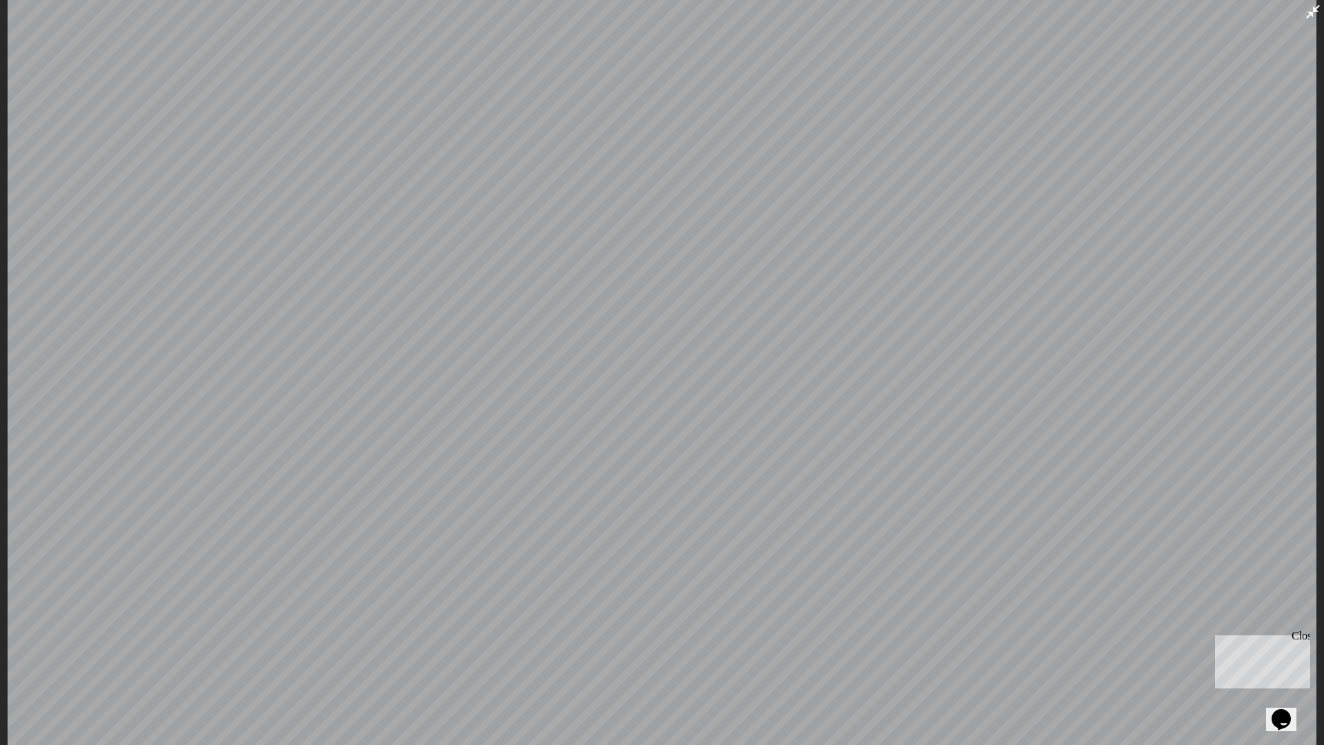
click at [1286, 15] on icon at bounding box center [1313, 12] width 14 height 14
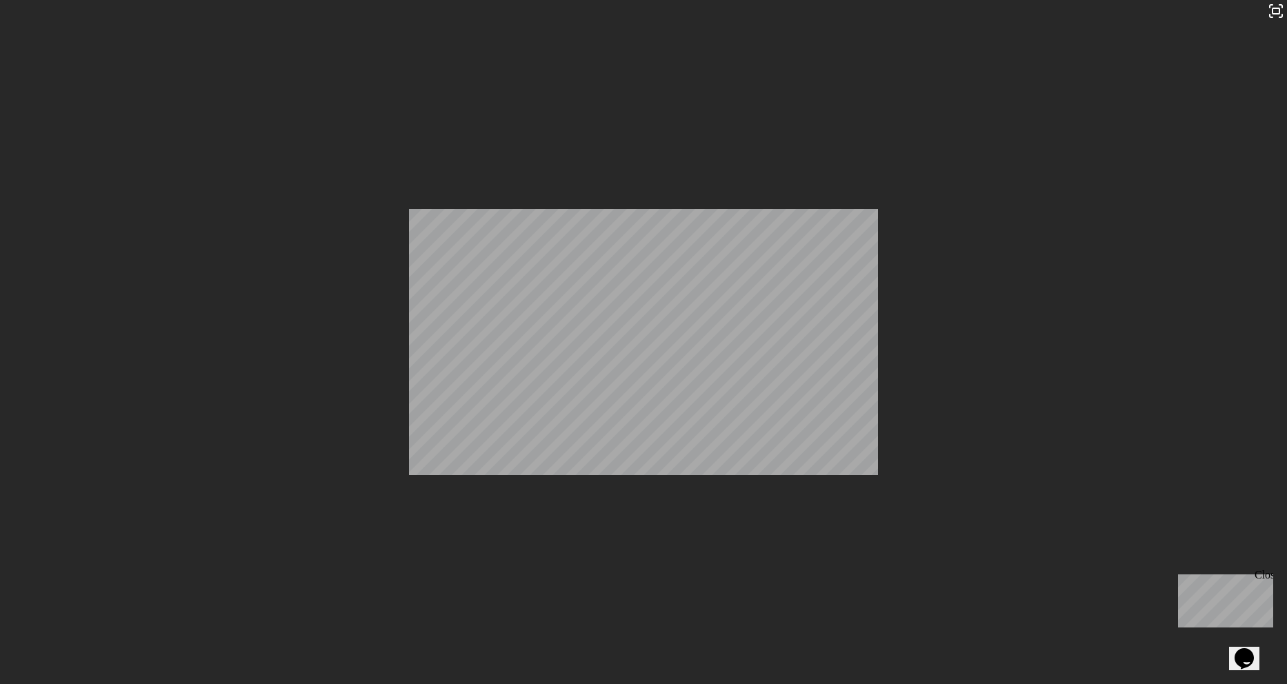
scroll to position [1518, 0]
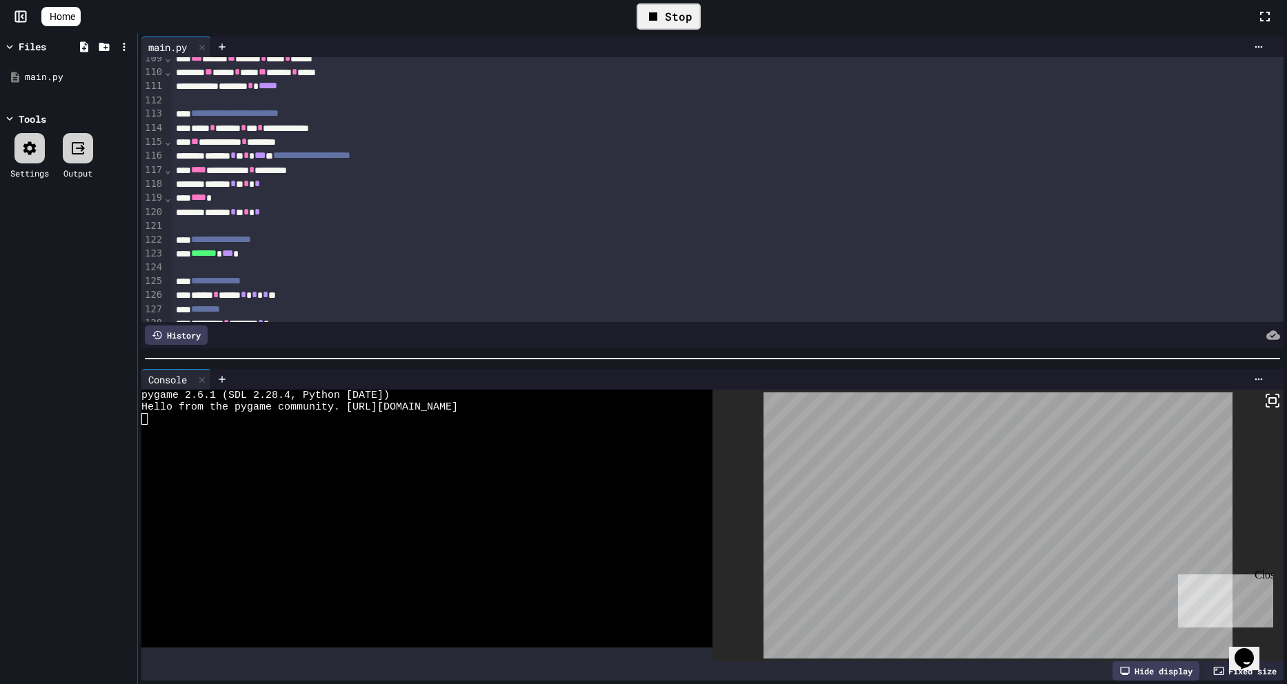
click at [677, 10] on div "Stop" at bounding box center [668, 16] width 64 height 26
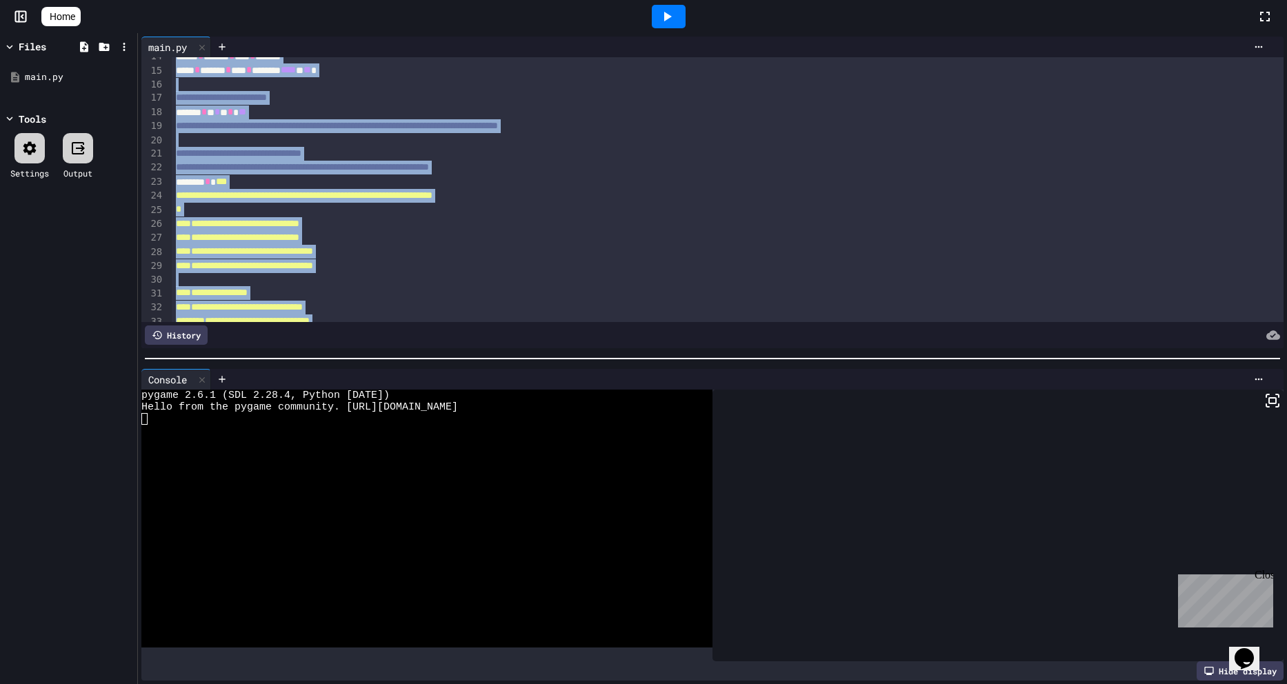
scroll to position [0, 0]
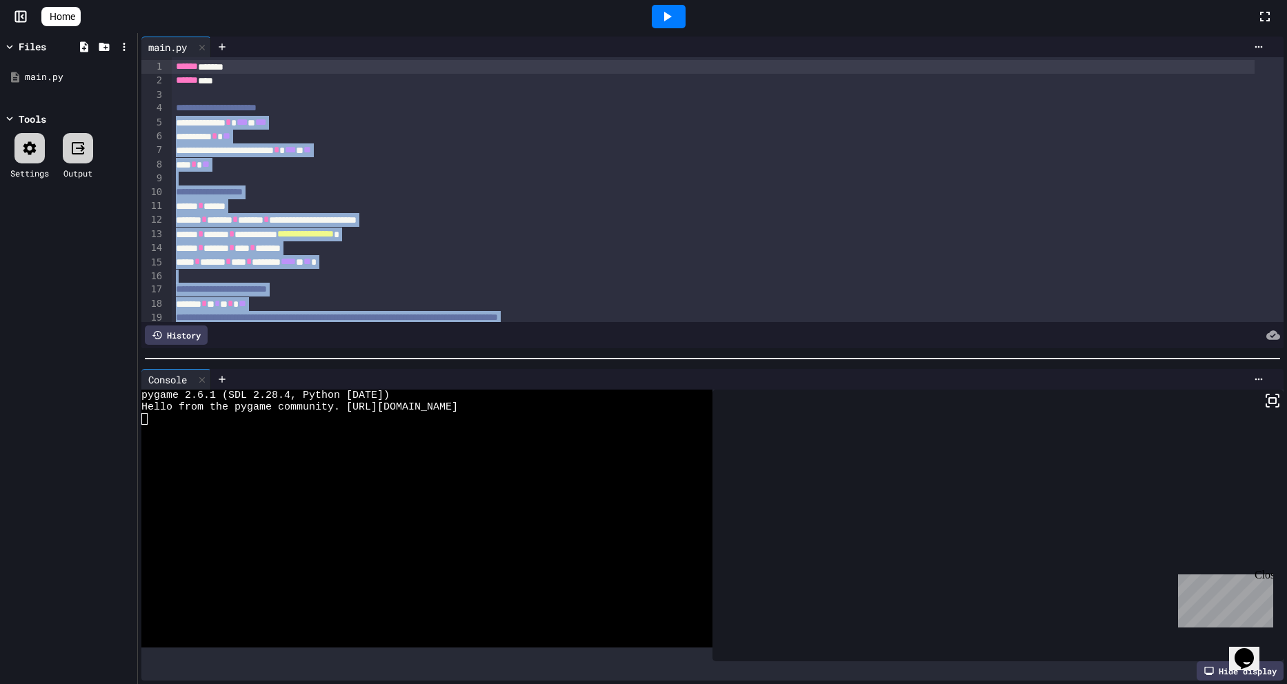
drag, startPoint x: 314, startPoint y: 285, endPoint x: 275, endPoint y: -59, distance: 345.5
click at [275, 0] on html "**********" at bounding box center [643, 342] width 1287 height 684
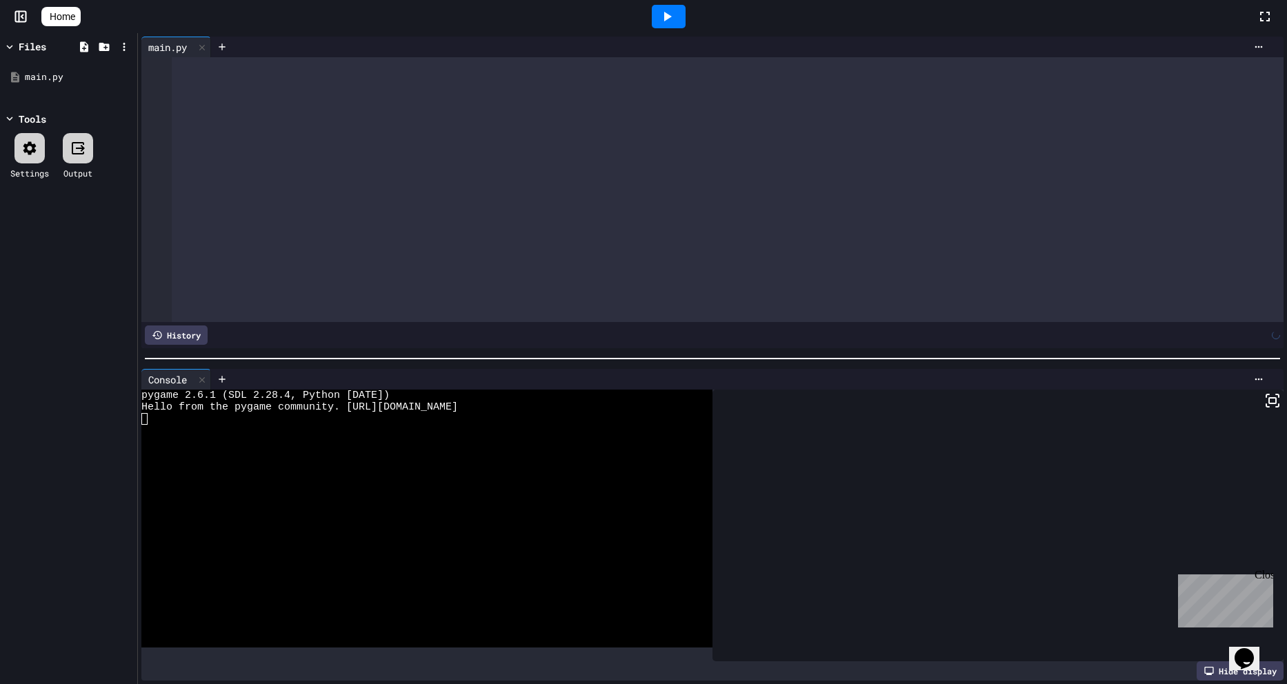
scroll to position [5126, 0]
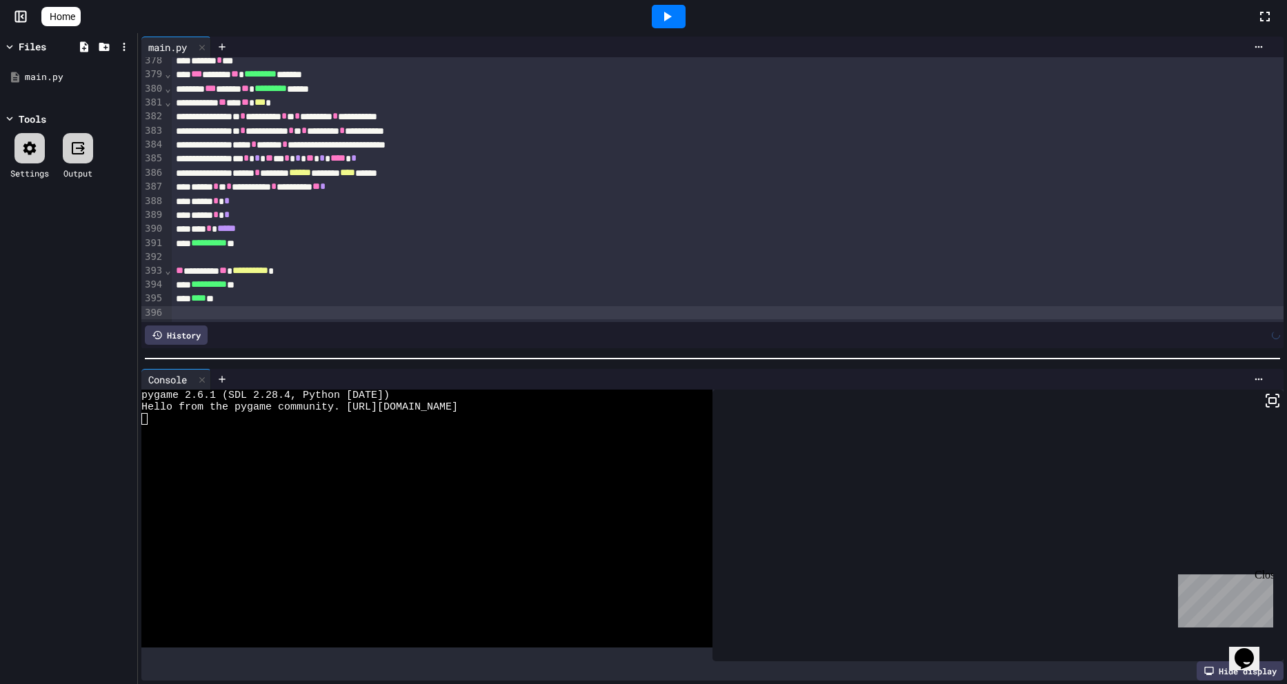
click at [674, 13] on icon at bounding box center [666, 16] width 17 height 17
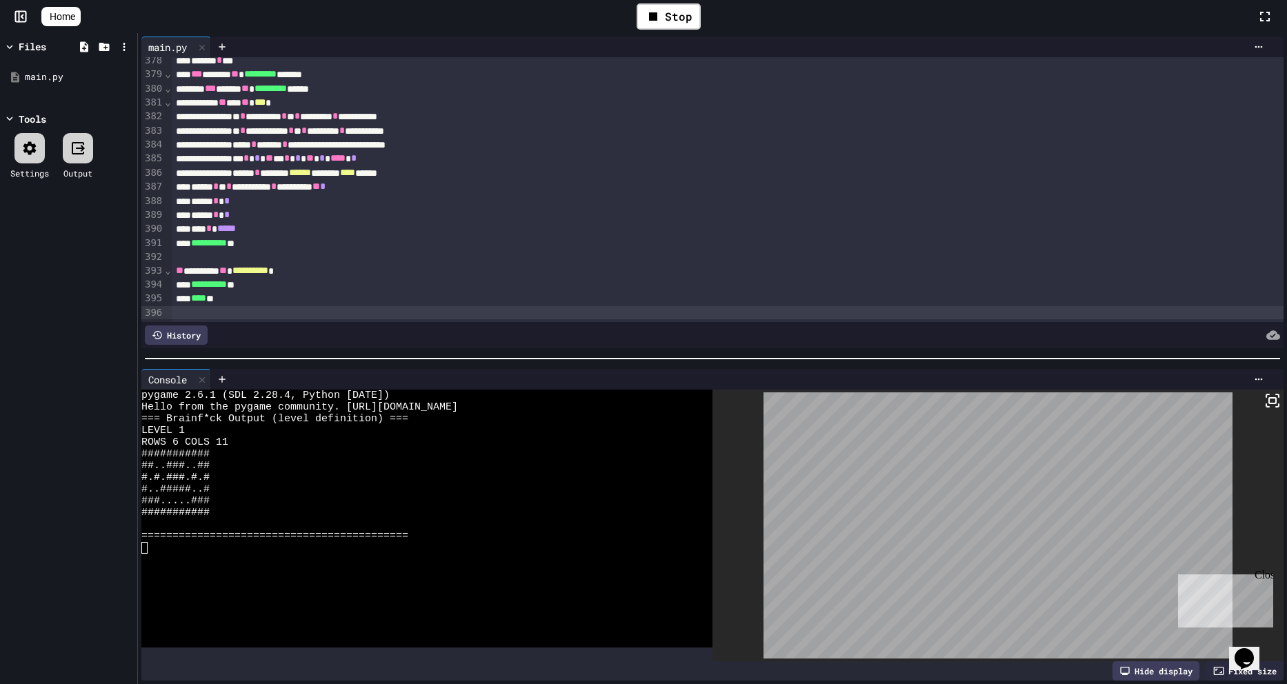
click at [403, 194] on div "***** * *" at bounding box center [713, 201] width 1083 height 14
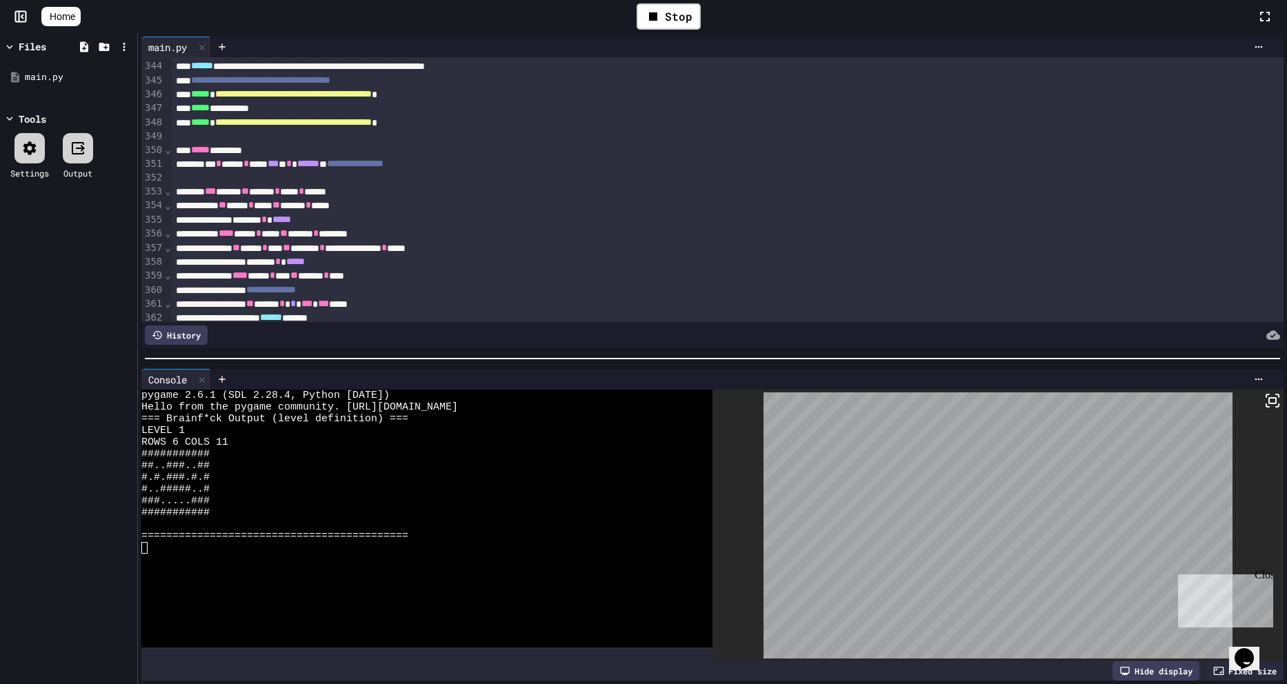
scroll to position [4655, 0]
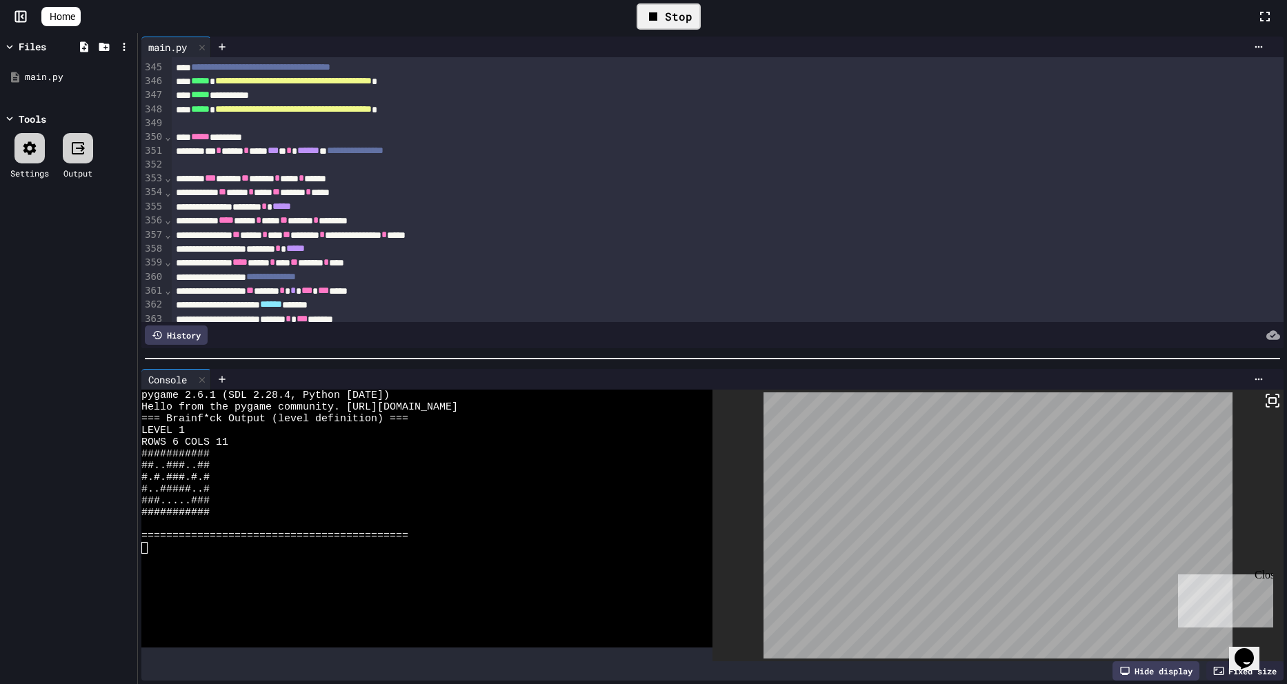
click at [698, 19] on div "Stop" at bounding box center [668, 16] width 64 height 26
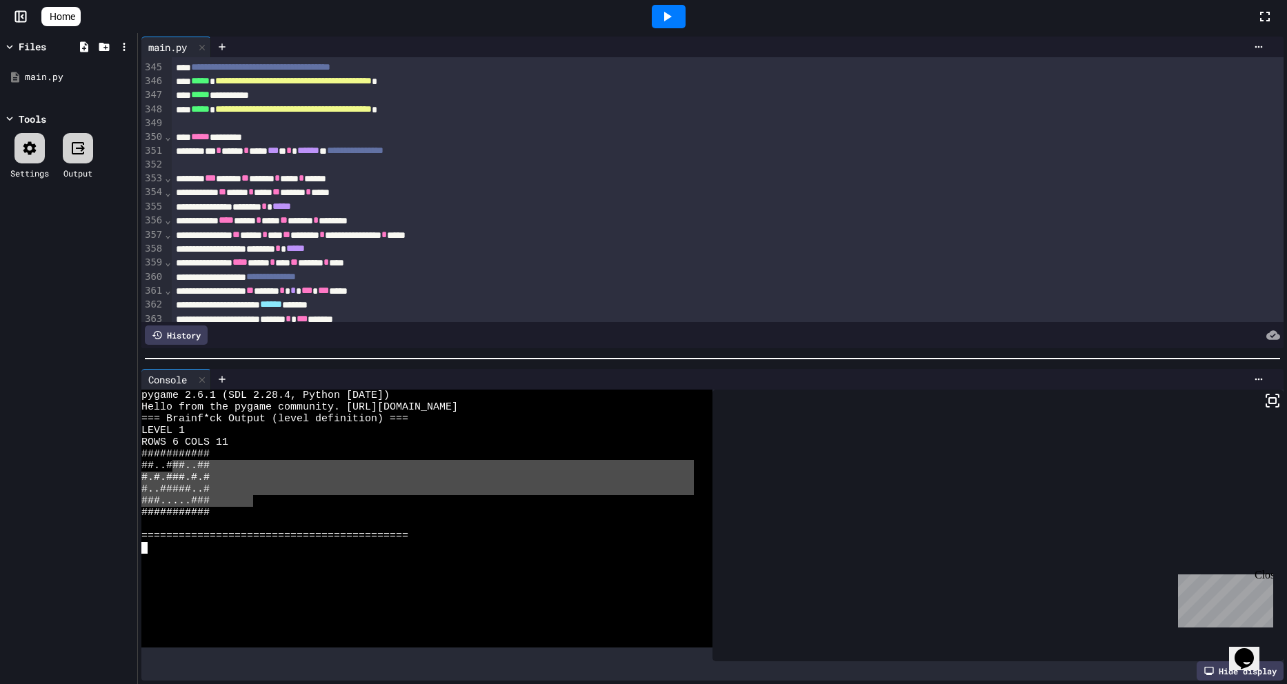
click at [159, 447] on div "pygame 2.6.1 (SDL 2.28.4, Python [DATE]) Hello from the pygame community. [URL]…" at bounding box center [417, 519] width 552 height 258
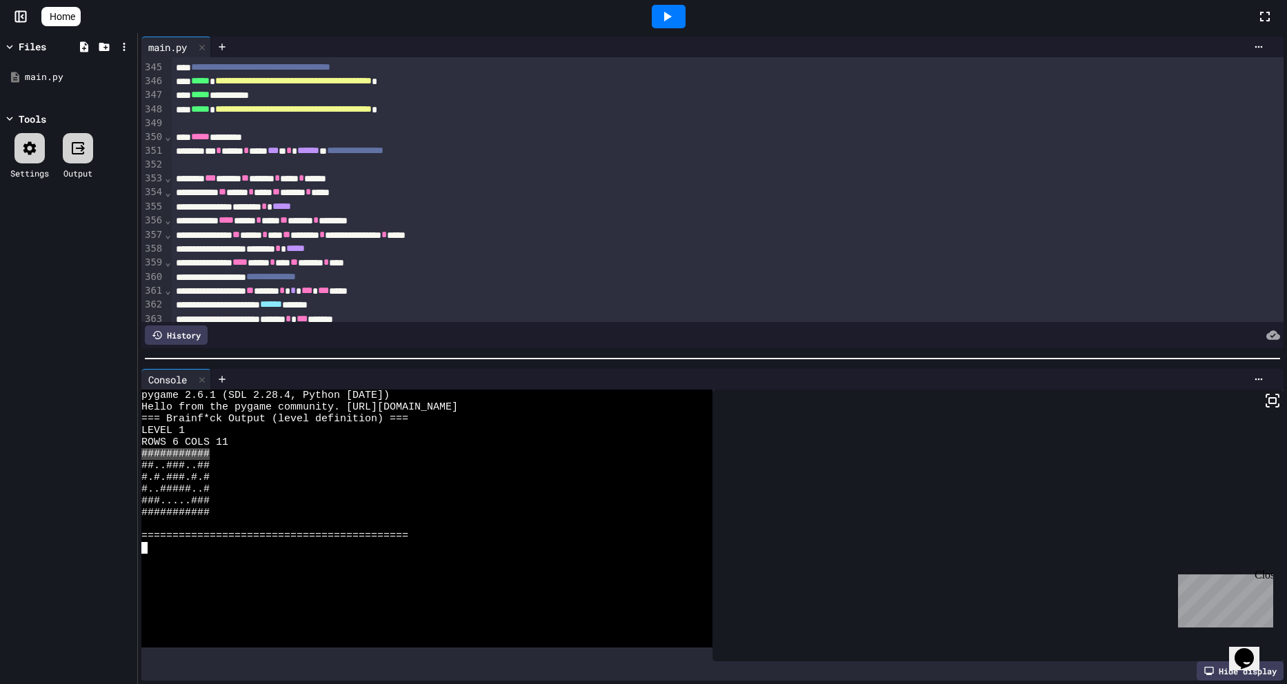
click at [235, 460] on div "##..###..##" at bounding box center [417, 466] width 552 height 12
click at [277, 483] on div "#..#####..#" at bounding box center [417, 489] width 552 height 12
